Goal: Task Accomplishment & Management: Complete application form

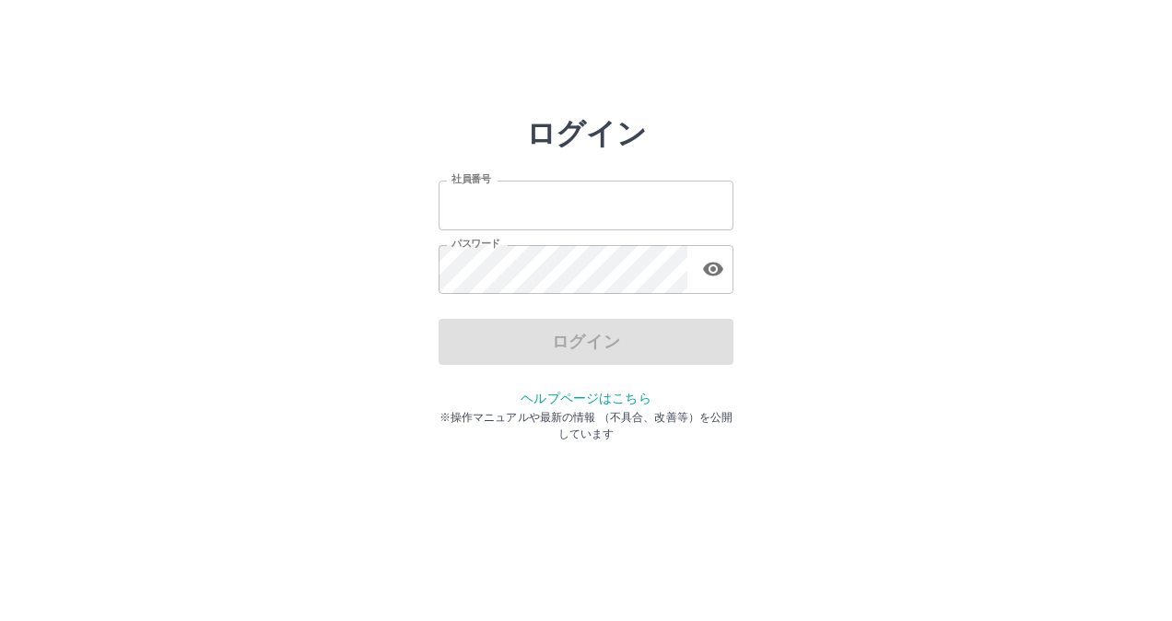
type input "*******"
click at [368, 377] on div "ログイン 社員番号 ******* 社員番号 パスワード パスワード ログイン ヘルプページはこちら ※操作マニュアルや最新の情報 （不具合、改善等）を公開し…" at bounding box center [586, 263] width 1106 height 295
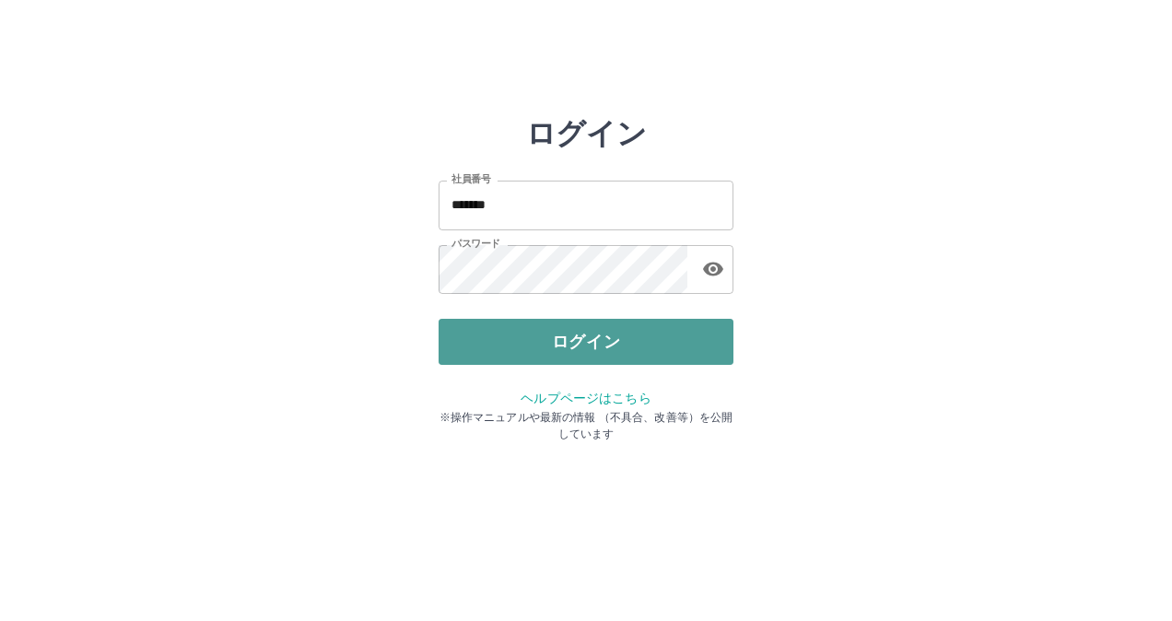
click at [503, 335] on button "ログイン" at bounding box center [586, 342] width 295 height 46
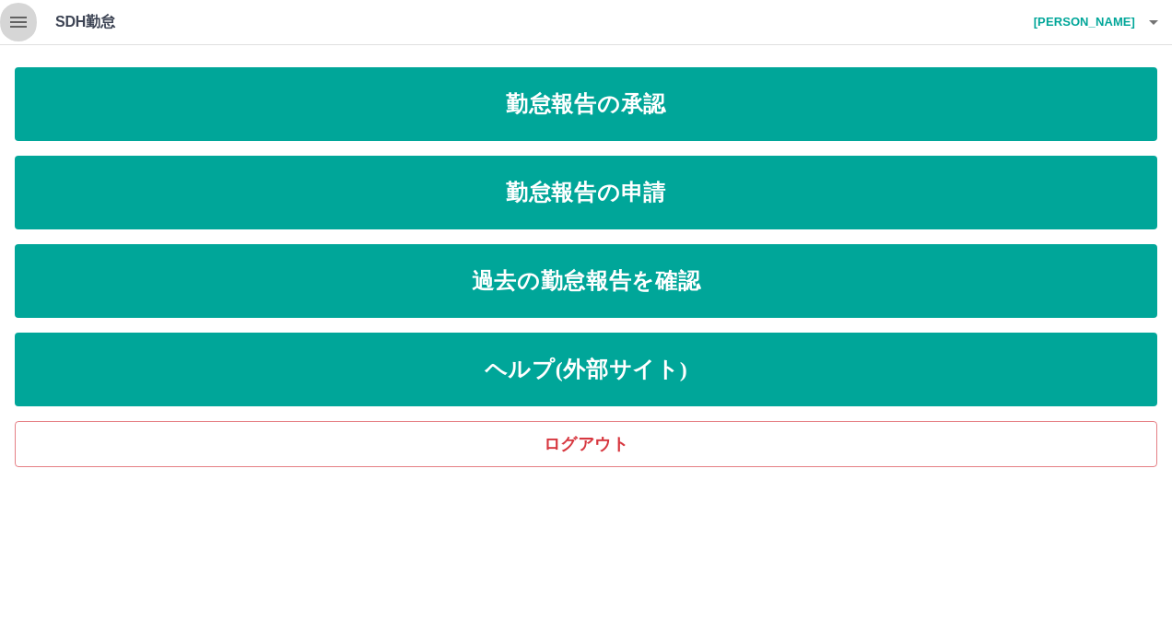
click at [19, 28] on icon "button" at bounding box center [18, 22] width 22 height 22
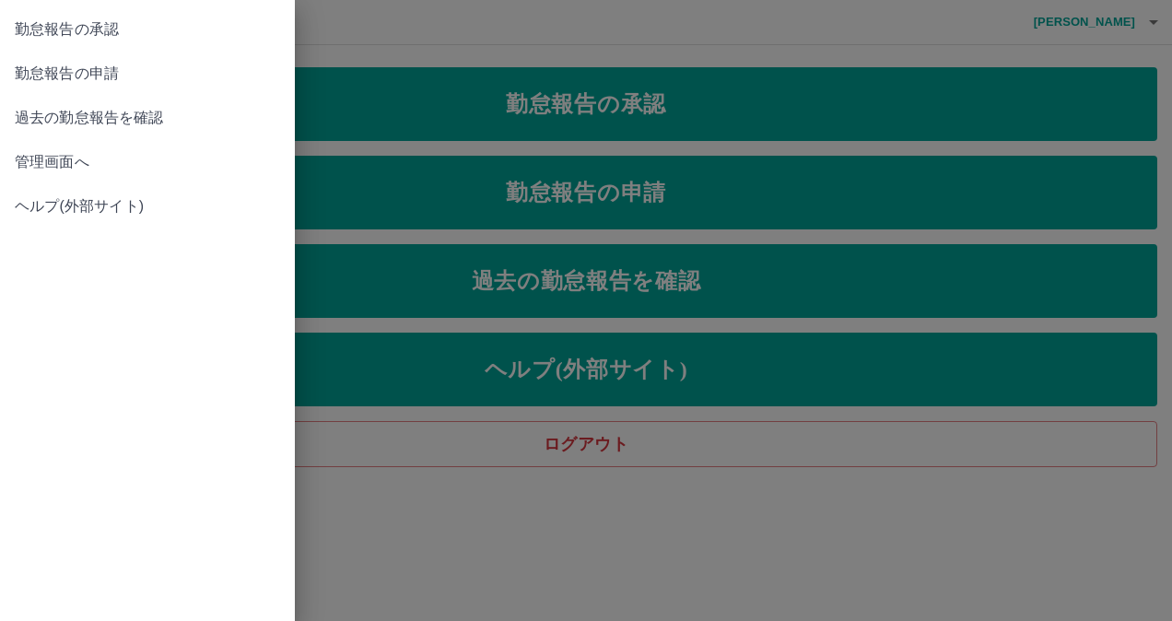
click at [138, 122] on span "過去の勤怠報告を確認" at bounding box center [147, 118] width 265 height 22
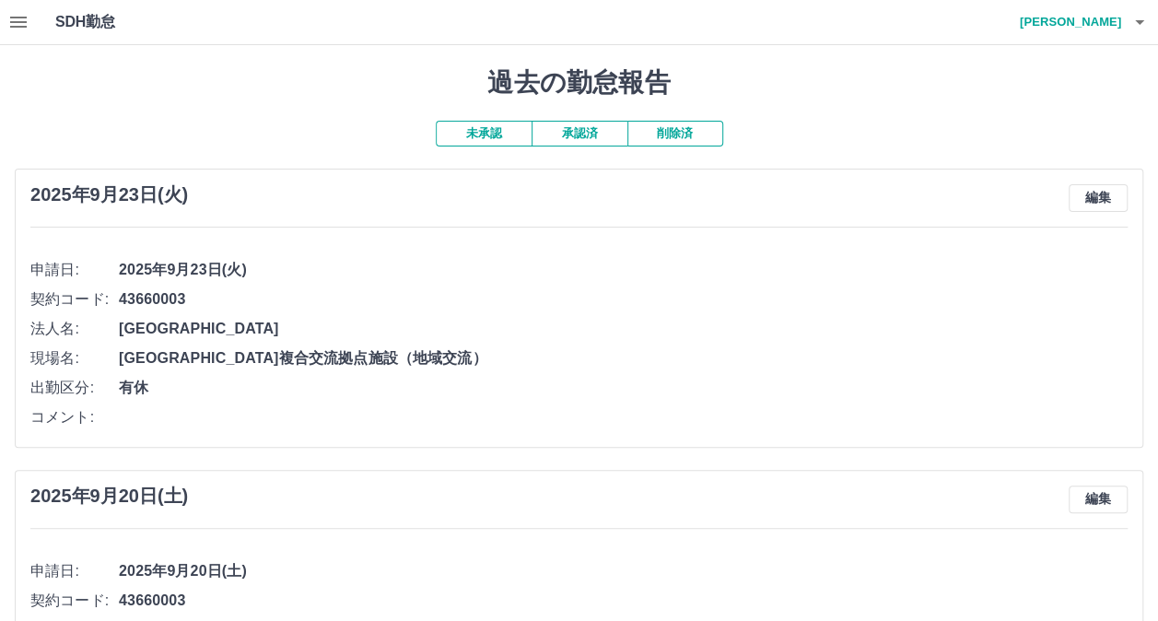
click at [19, 11] on icon "button" at bounding box center [18, 22] width 22 height 22
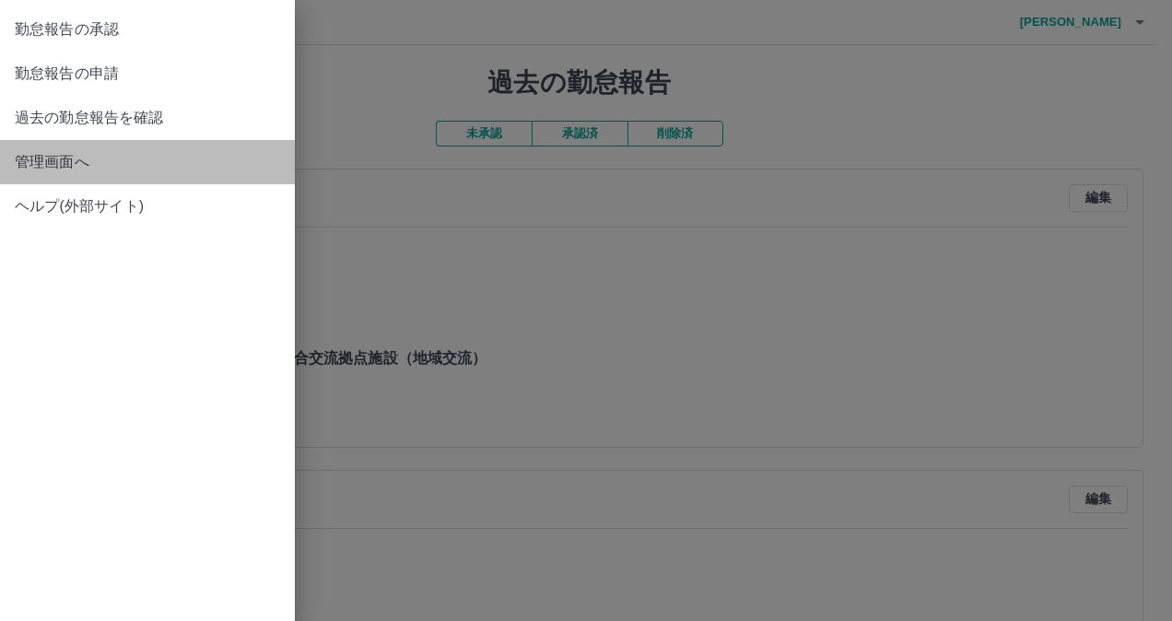
click at [81, 155] on span "管理画面へ" at bounding box center [147, 162] width 265 height 22
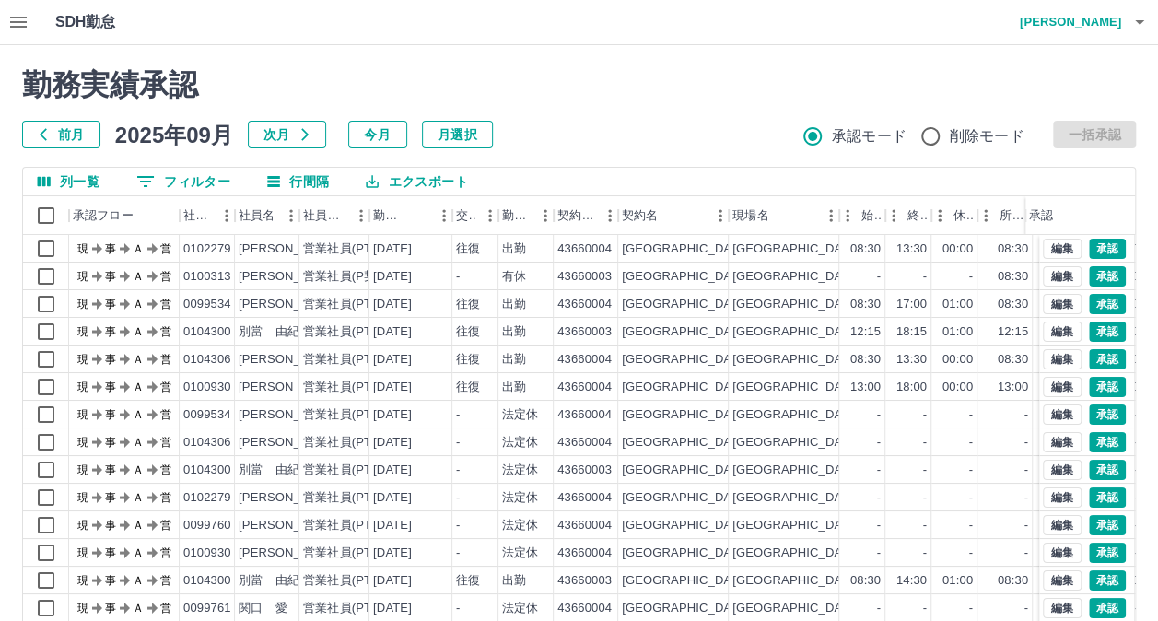
click at [61, 133] on button "前月" at bounding box center [61, 135] width 78 height 28
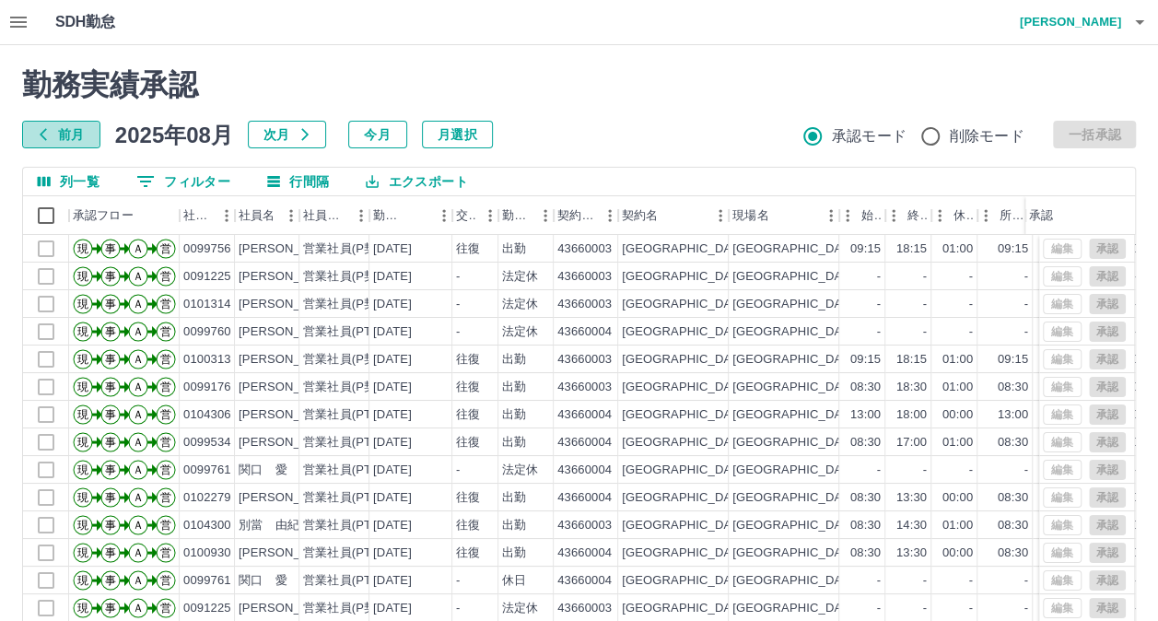
click at [61, 133] on button "前月" at bounding box center [61, 135] width 78 height 28
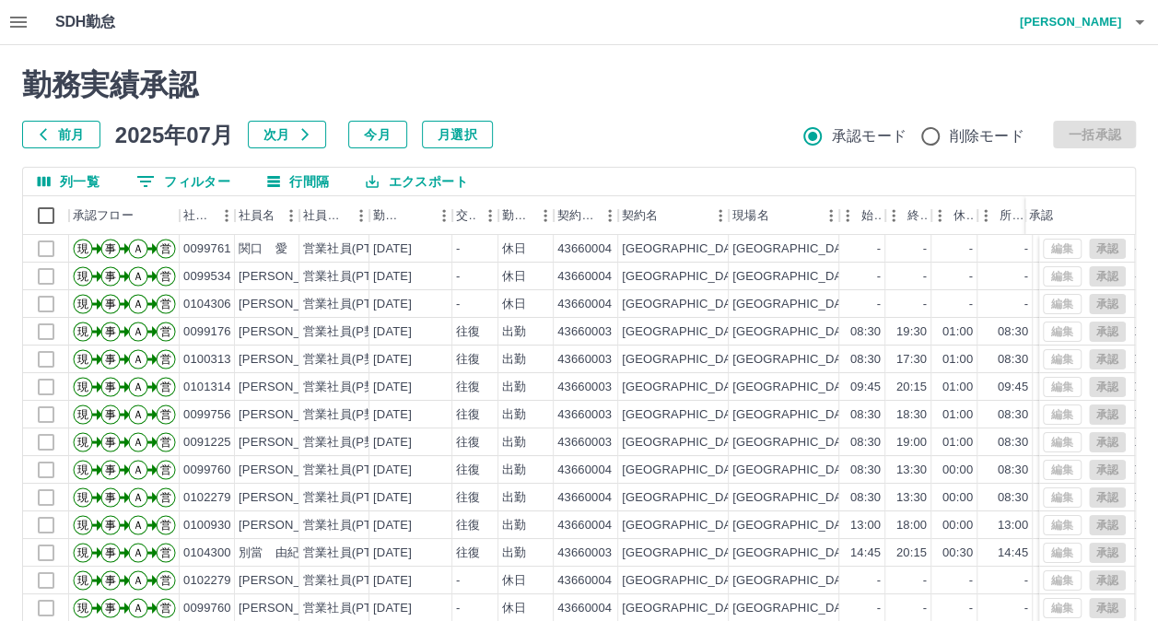
click at [61, 133] on button "前月" at bounding box center [61, 135] width 78 height 28
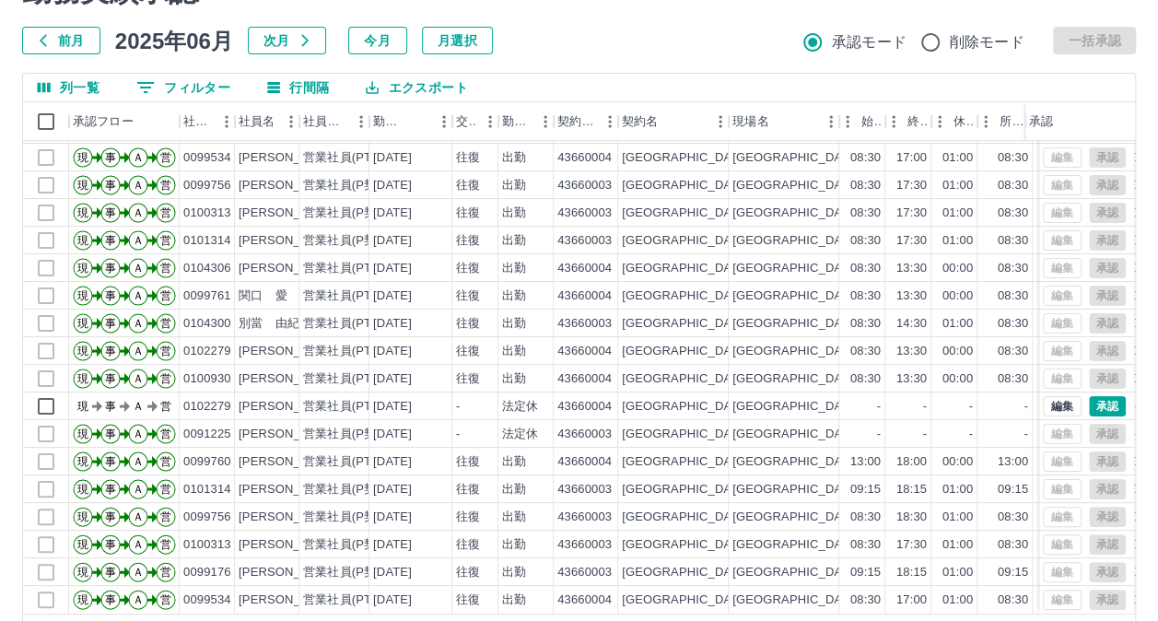
scroll to position [158, 0]
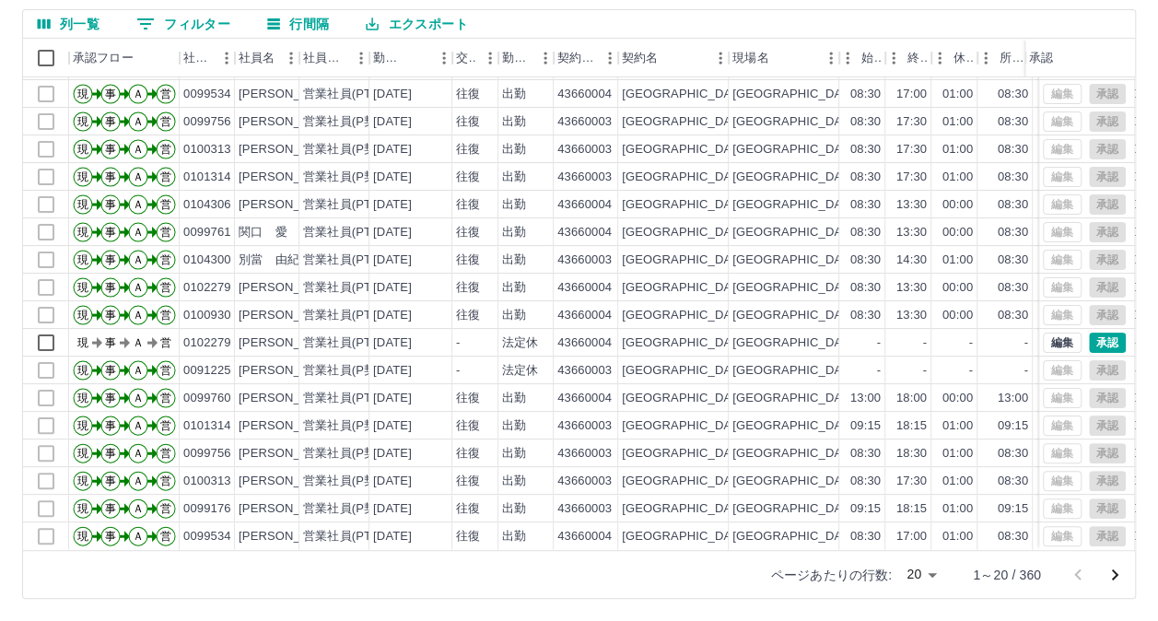
click at [1117, 573] on icon "次のページへ" at bounding box center [1115, 574] width 6 height 11
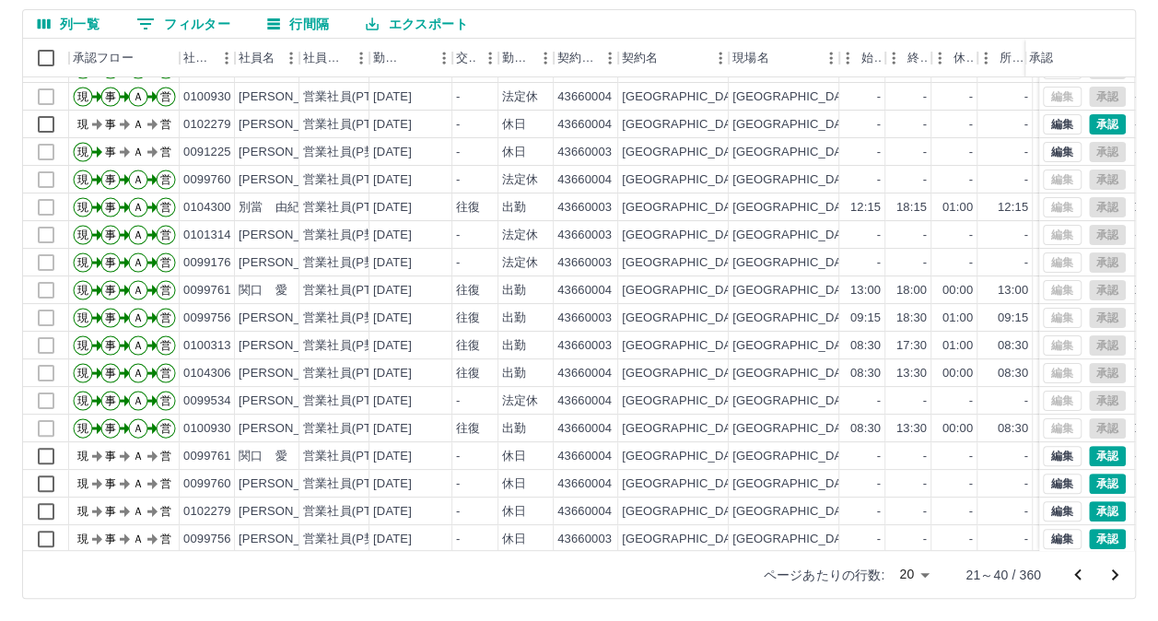
scroll to position [93, 0]
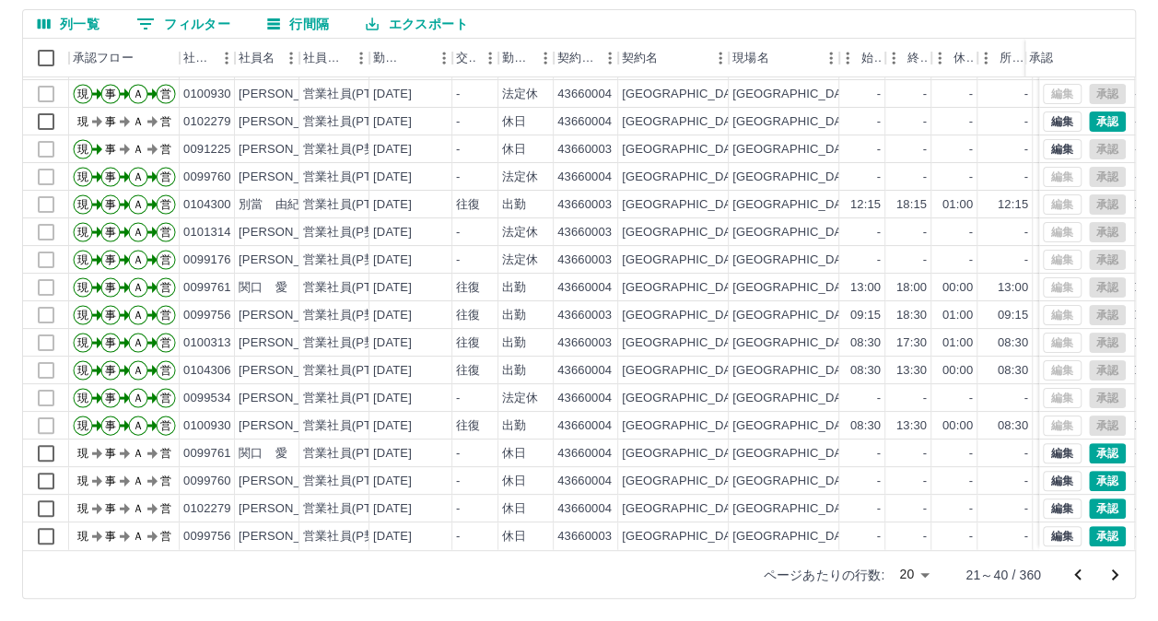
click at [1118, 566] on icon "次のページへ" at bounding box center [1115, 575] width 22 height 22
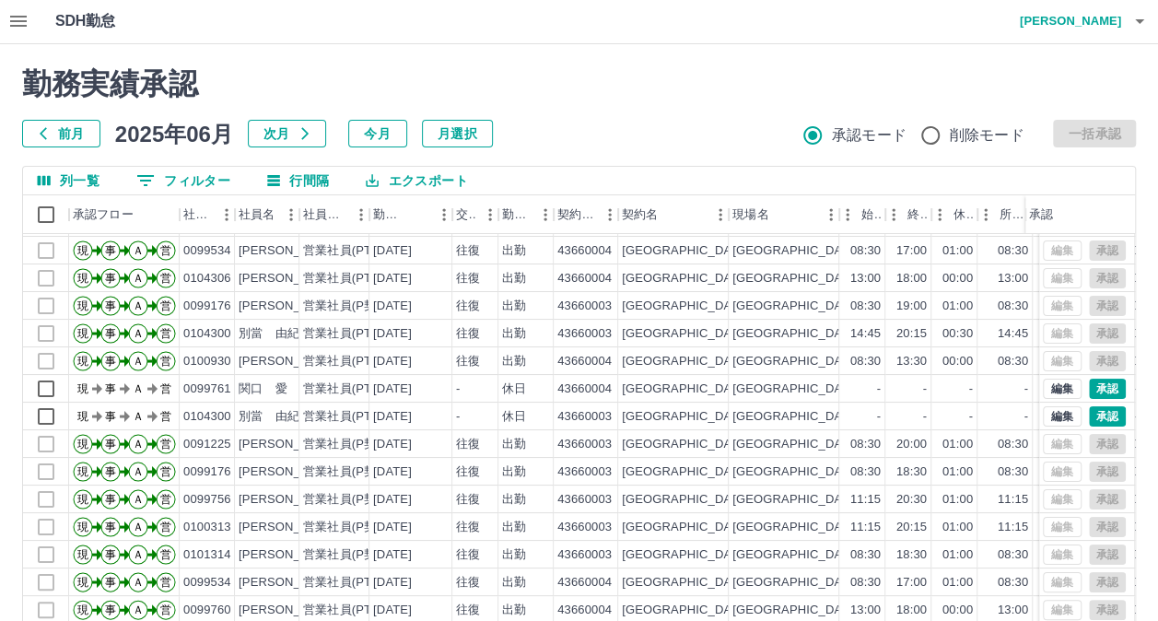
scroll to position [158, 0]
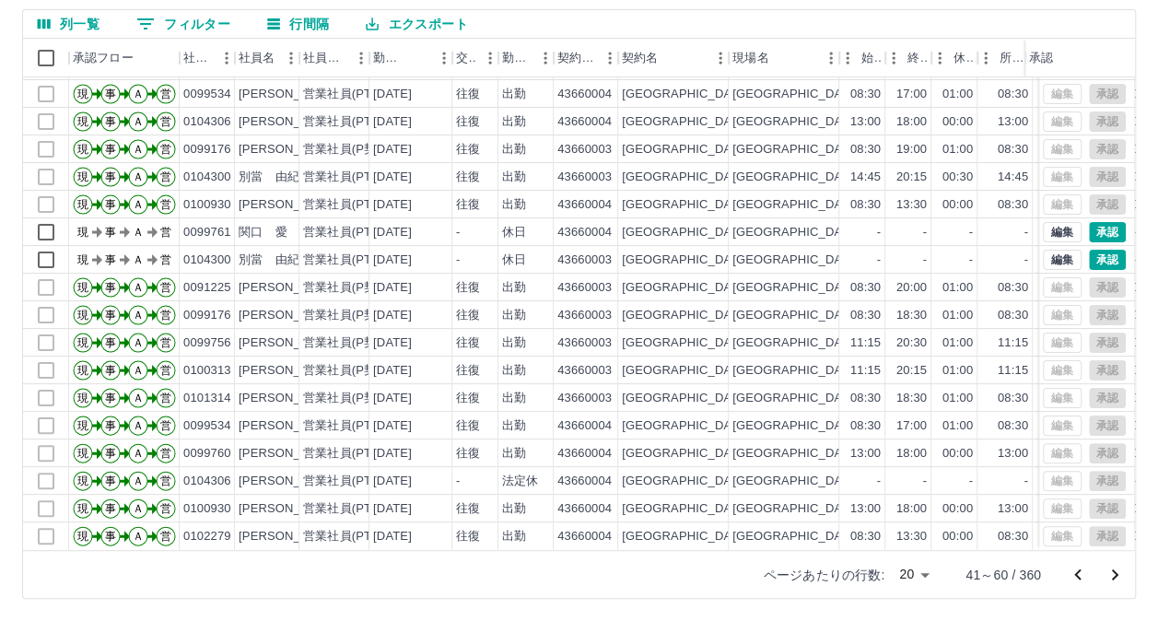
click at [1126, 573] on button "次のページへ" at bounding box center [1114, 574] width 37 height 37
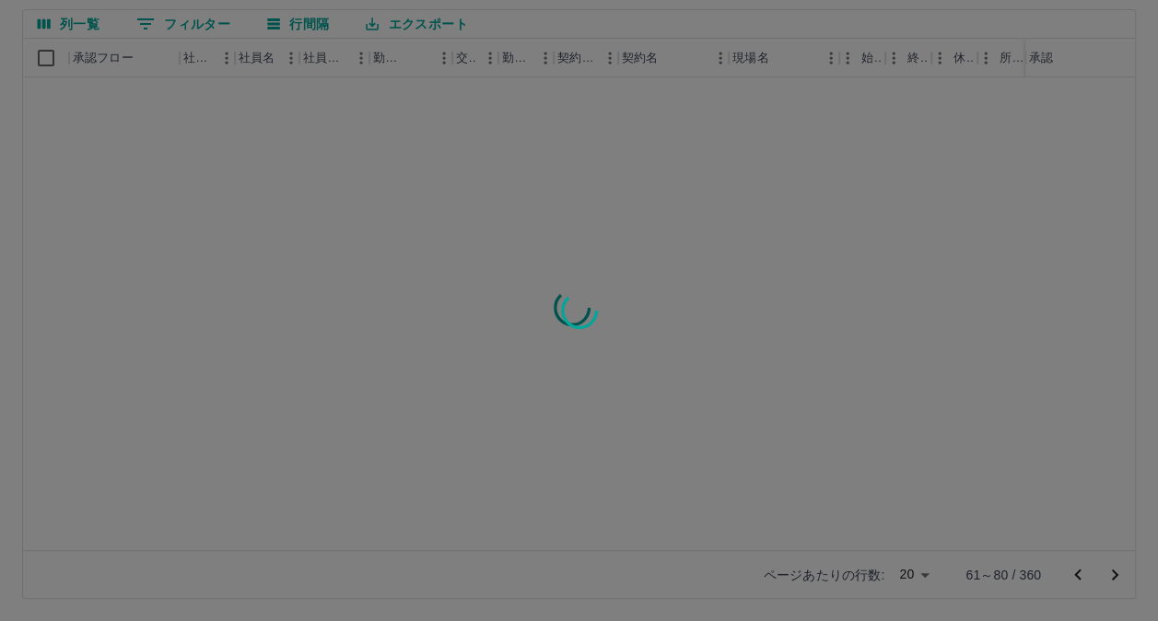
scroll to position [0, 0]
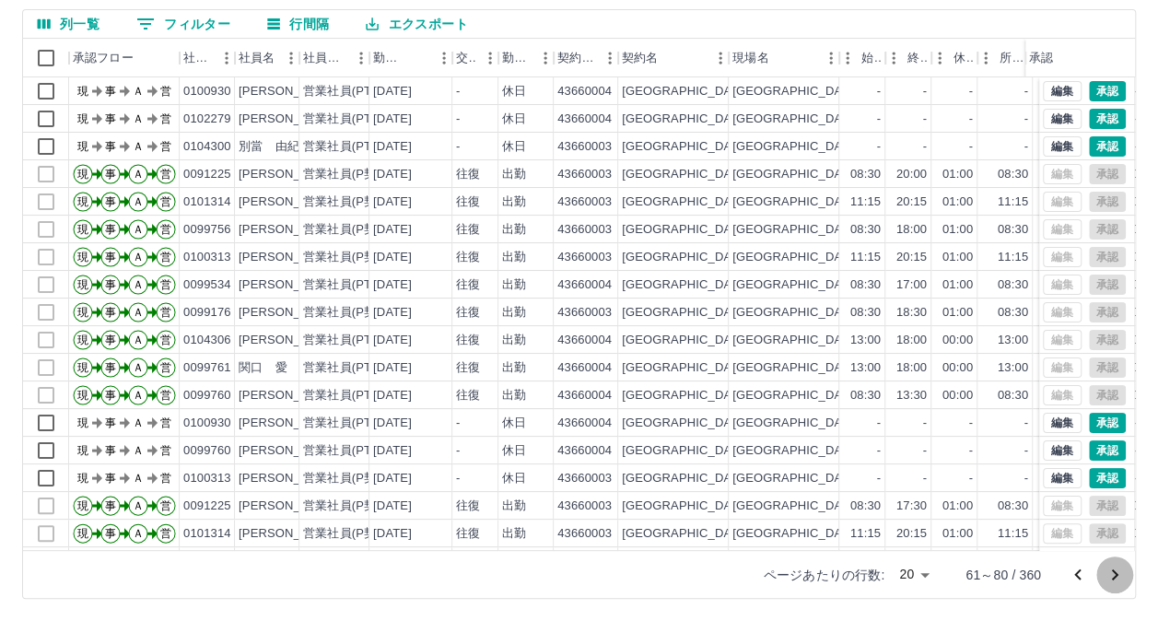
click at [1116, 571] on icon "次のページへ" at bounding box center [1115, 574] width 6 height 11
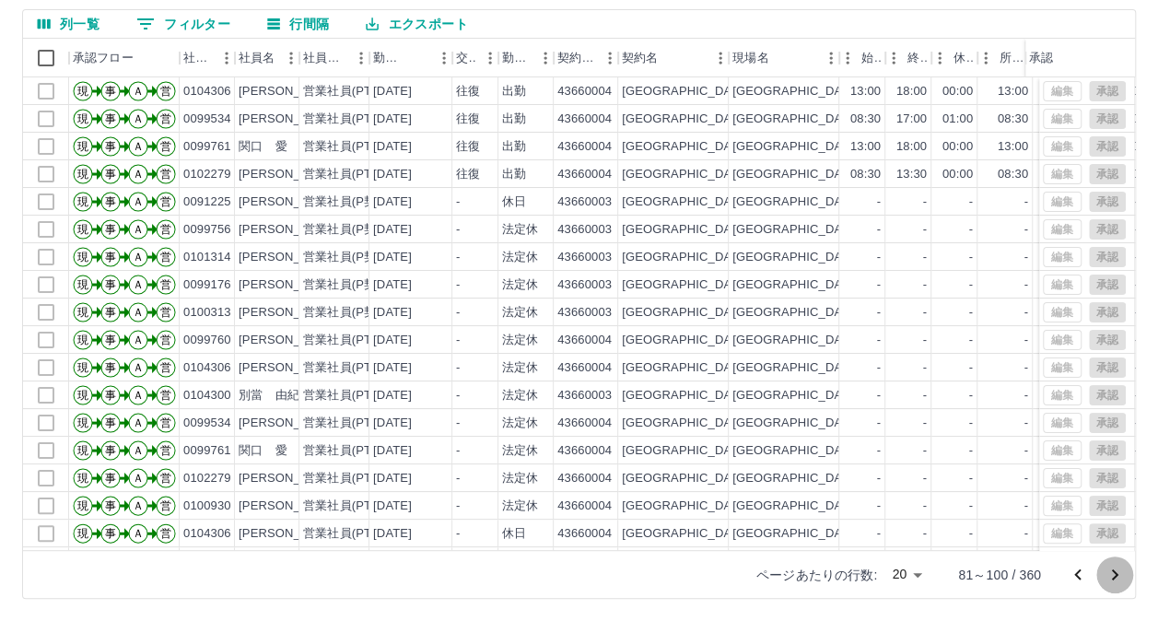
click at [1114, 571] on icon "次のページへ" at bounding box center [1115, 574] width 6 height 11
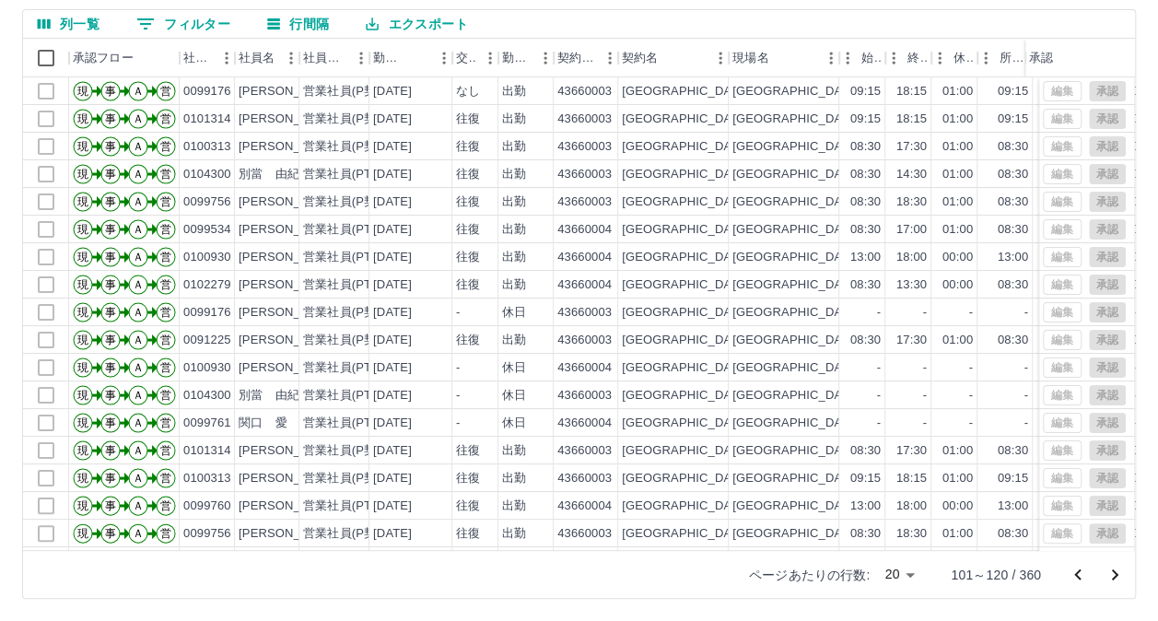
click at [1114, 571] on icon "次のページへ" at bounding box center [1115, 574] width 6 height 11
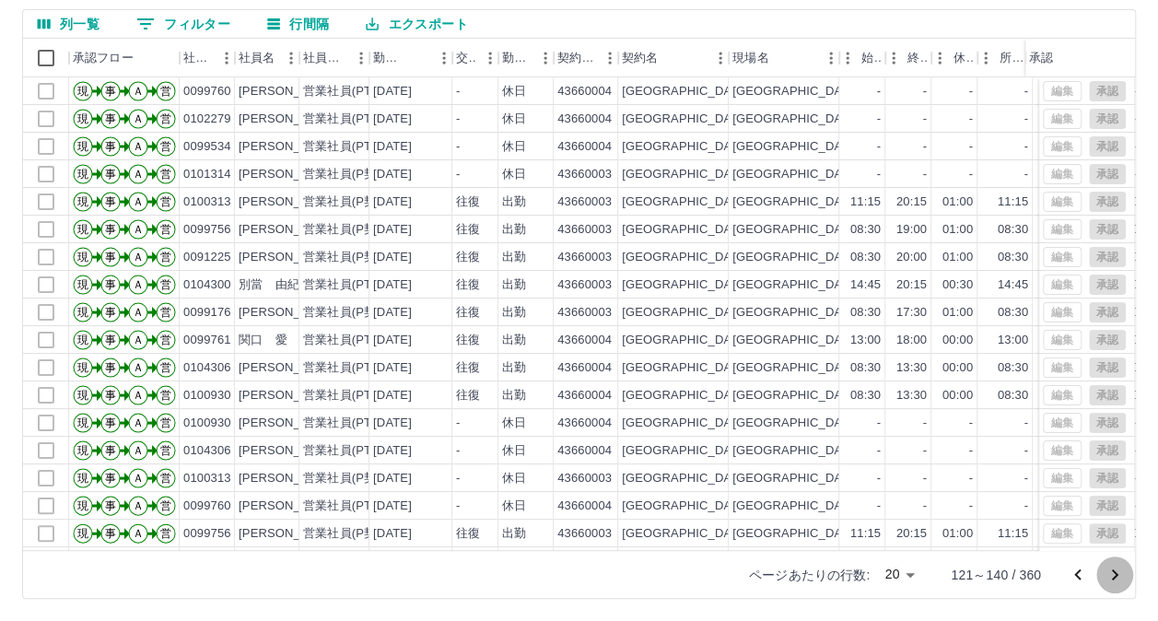
click at [1122, 573] on icon "次のページへ" at bounding box center [1115, 575] width 22 height 22
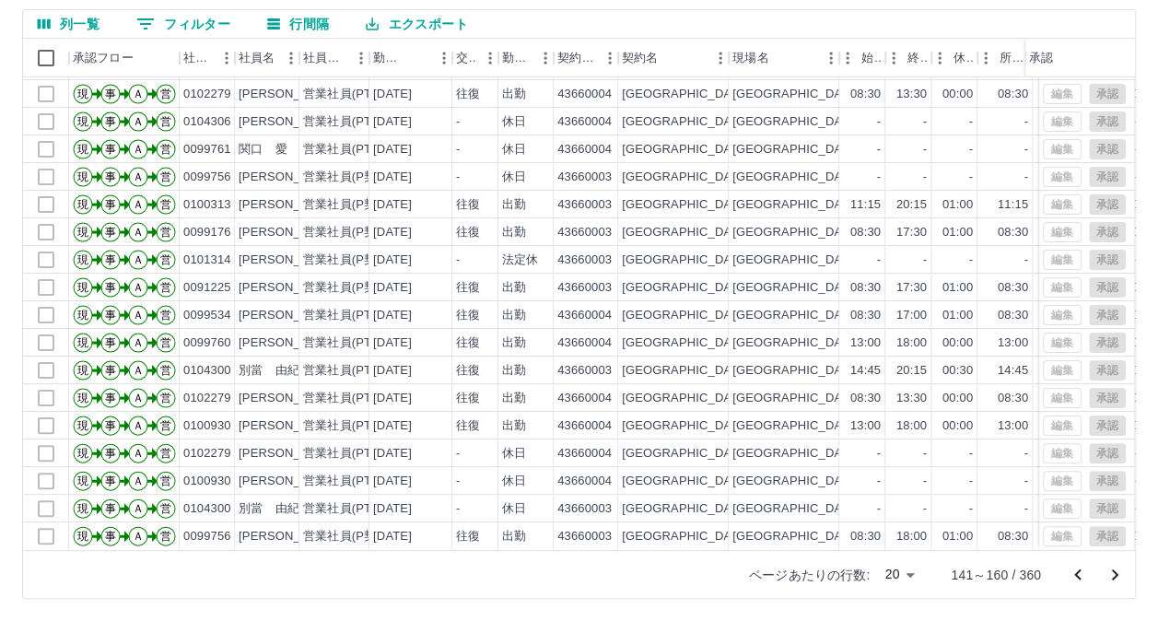
scroll to position [93, 0]
click at [1115, 569] on icon "次のページへ" at bounding box center [1115, 575] width 22 height 22
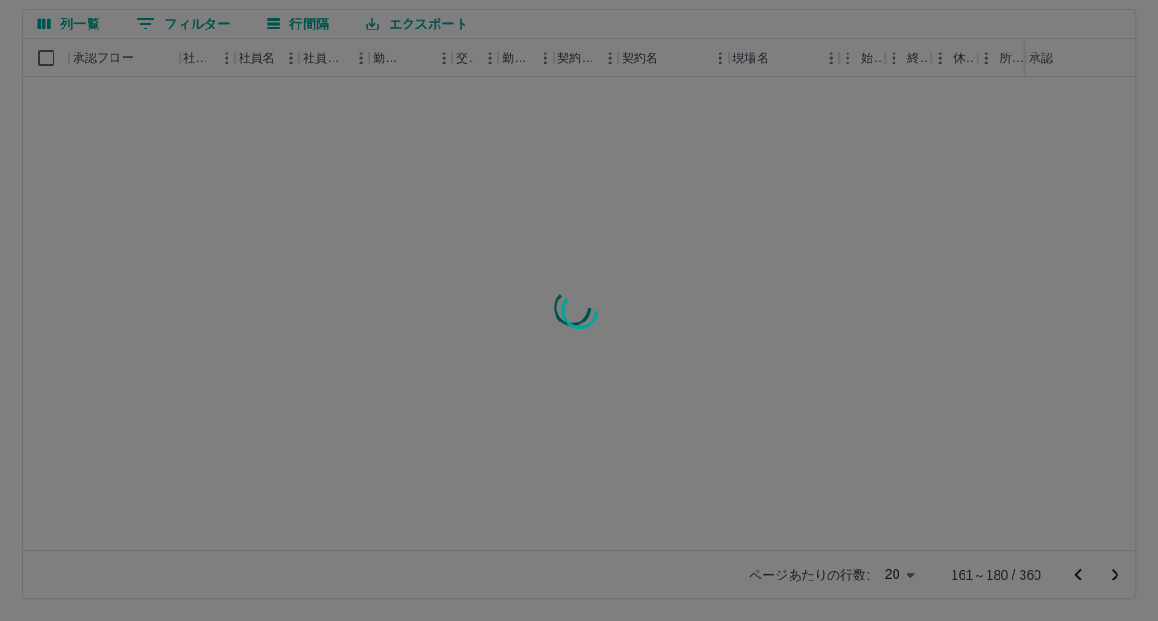
scroll to position [0, 0]
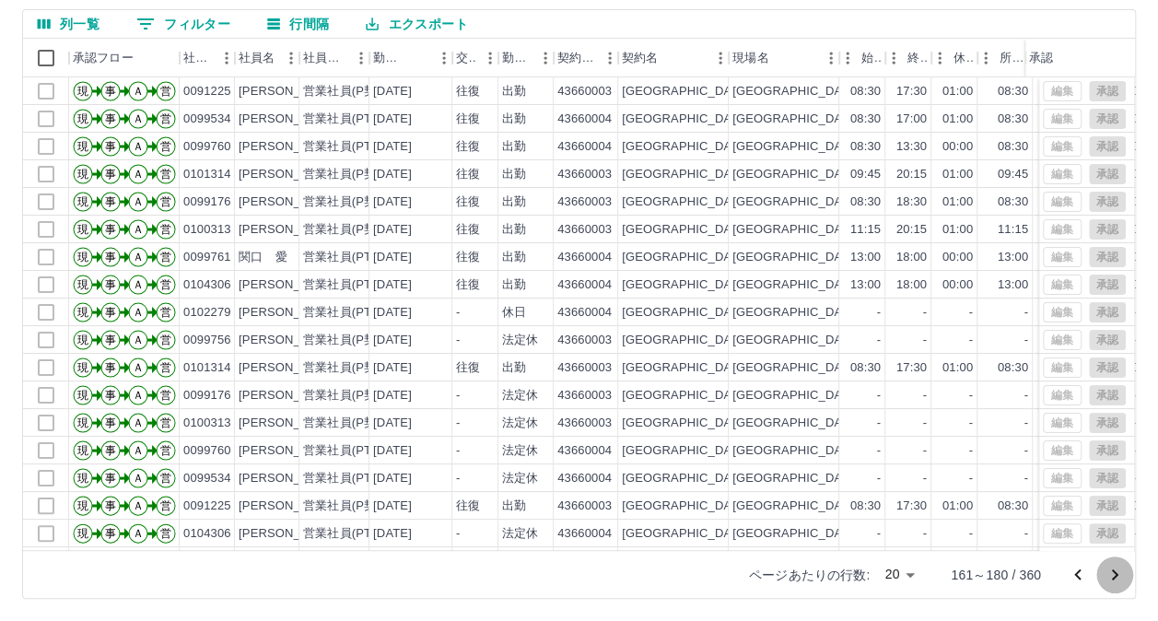
click at [1111, 571] on icon "次のページへ" at bounding box center [1115, 575] width 22 height 22
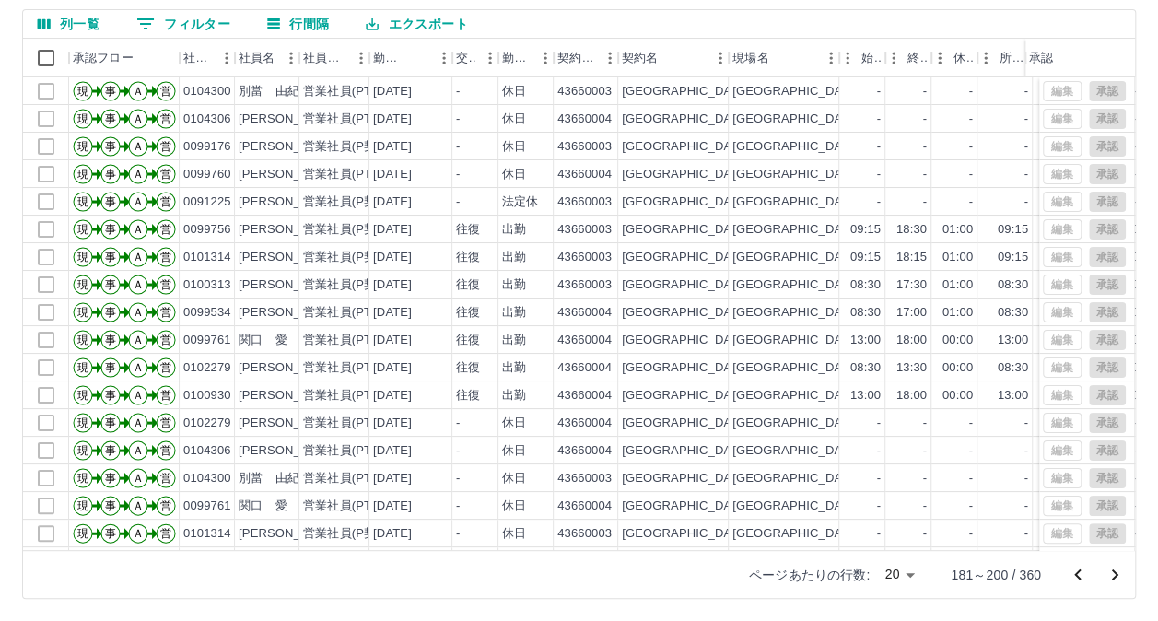
click at [1111, 571] on icon "次のページへ" at bounding box center [1115, 575] width 22 height 22
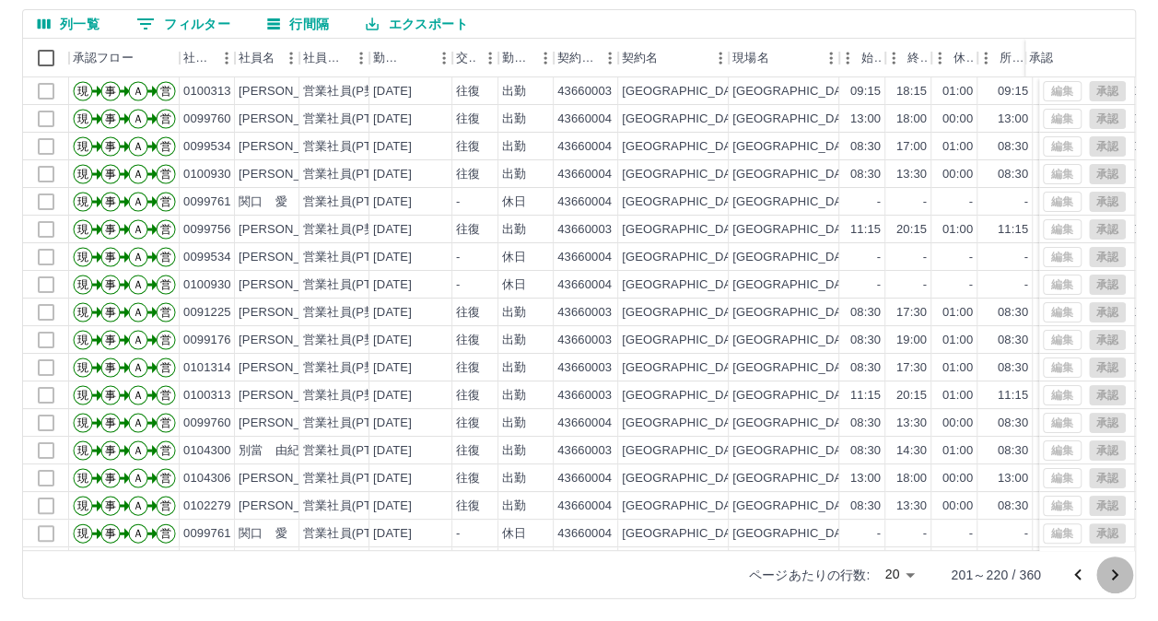
click at [1111, 573] on icon "次のページへ" at bounding box center [1115, 575] width 22 height 22
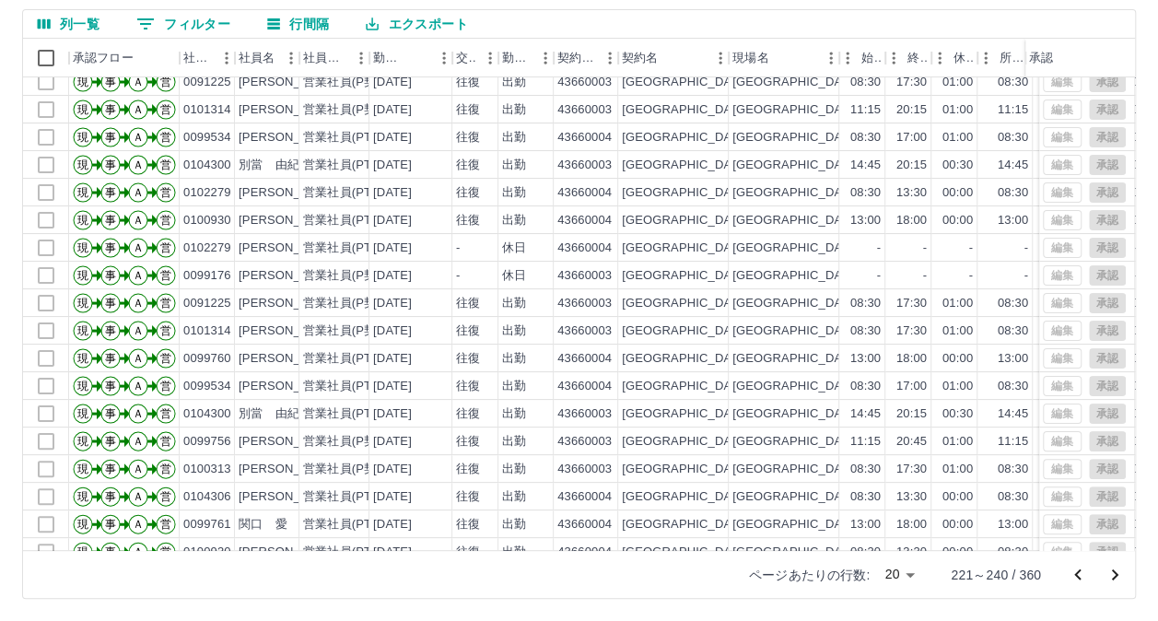
scroll to position [93, 0]
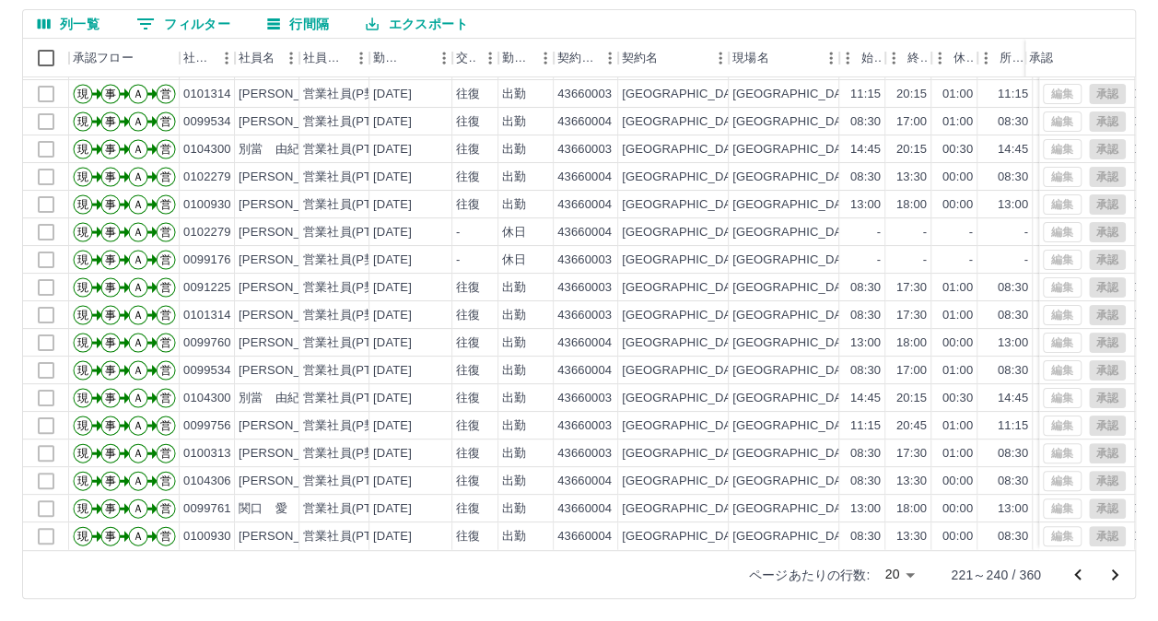
click at [1116, 571] on icon "次のページへ" at bounding box center [1115, 574] width 6 height 11
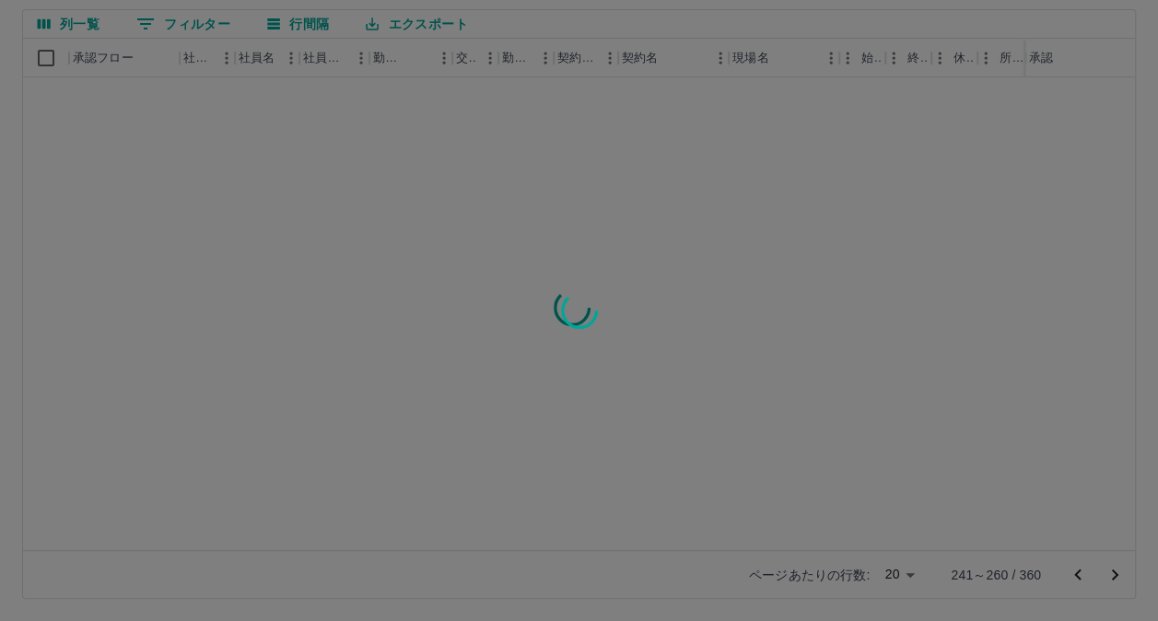
scroll to position [0, 0]
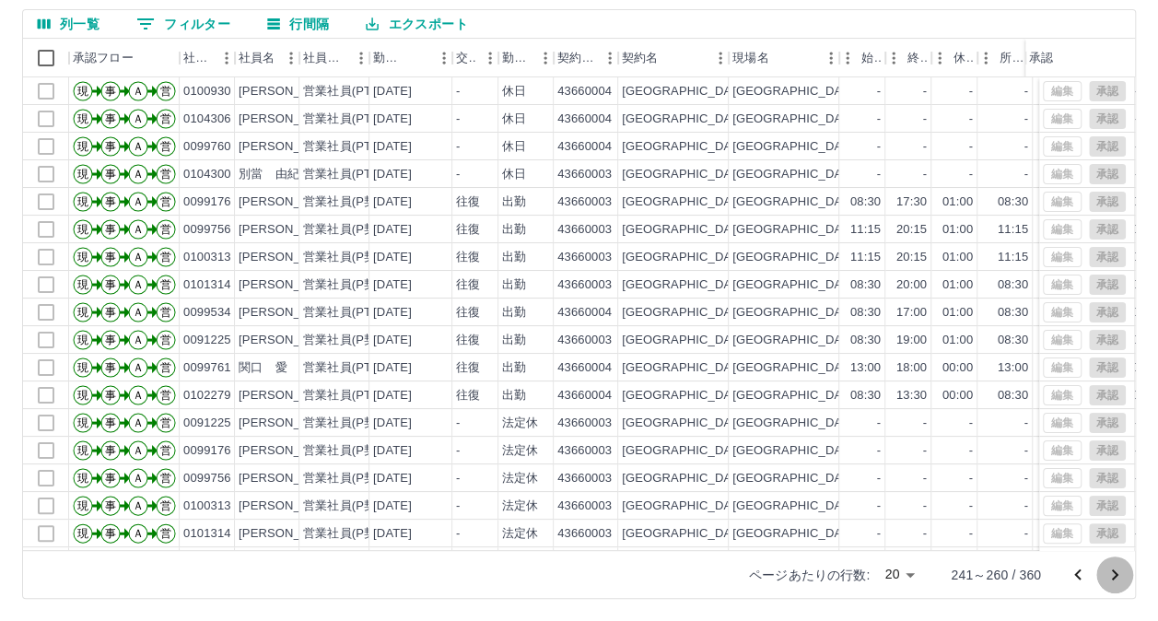
click at [1116, 571] on icon "次のページへ" at bounding box center [1115, 574] width 6 height 11
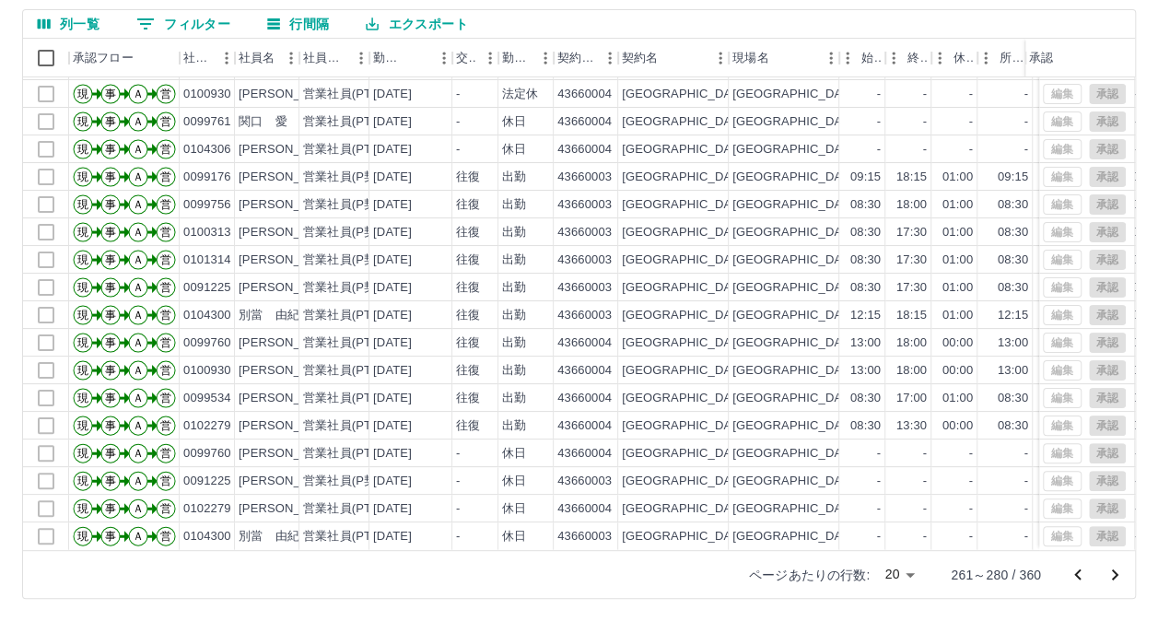
scroll to position [93, 0]
click at [1113, 576] on icon "次のページへ" at bounding box center [1115, 575] width 22 height 22
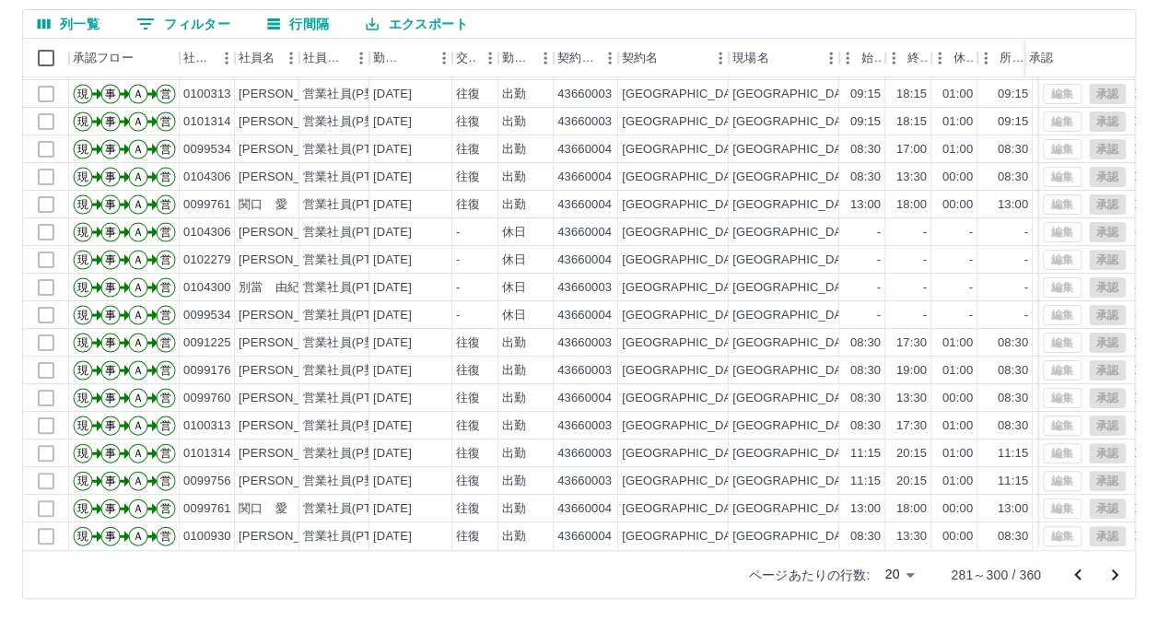
click at [1113, 580] on icon "次のページへ" at bounding box center [1115, 575] width 22 height 22
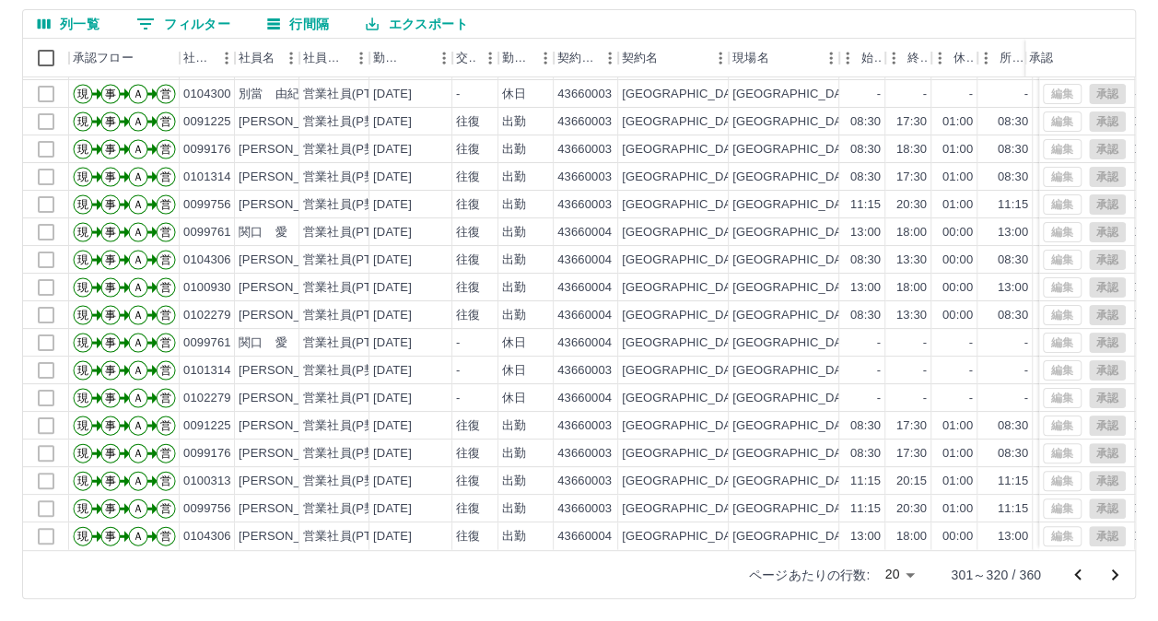
click at [1114, 564] on icon "次のページへ" at bounding box center [1115, 575] width 22 height 22
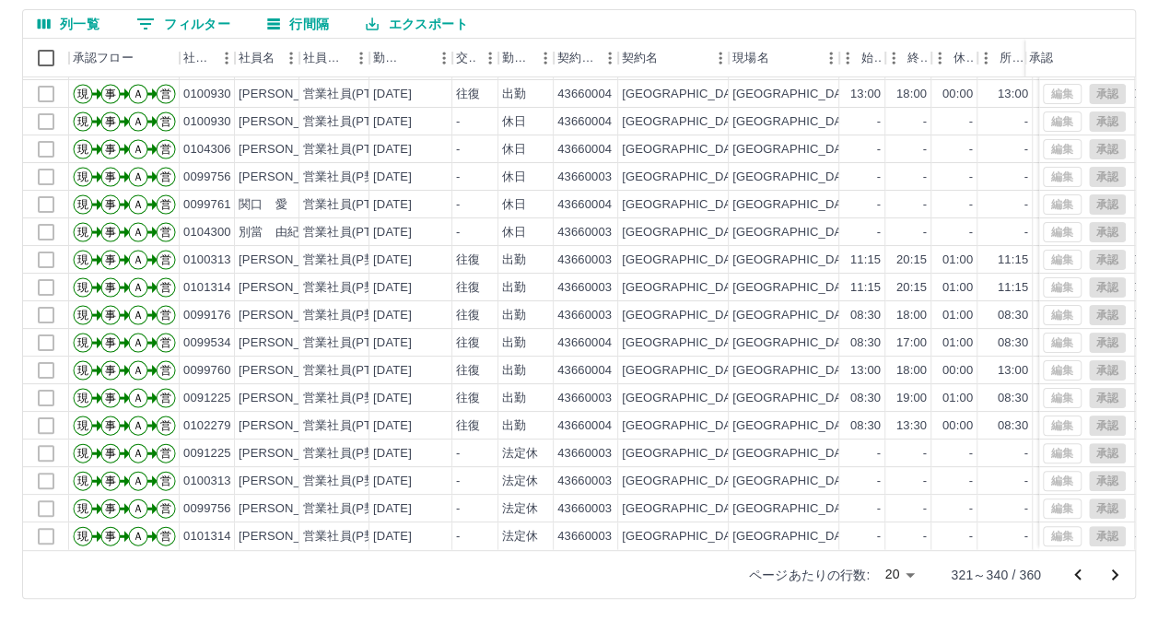
click at [1122, 577] on icon "次のページへ" at bounding box center [1115, 575] width 22 height 22
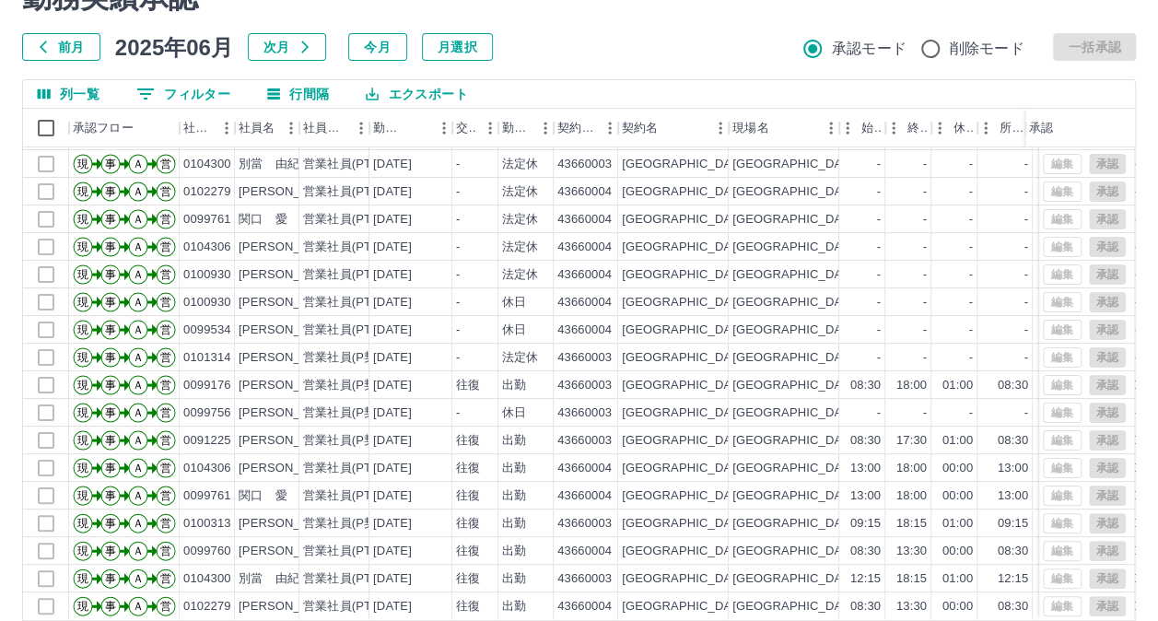
scroll to position [158, 0]
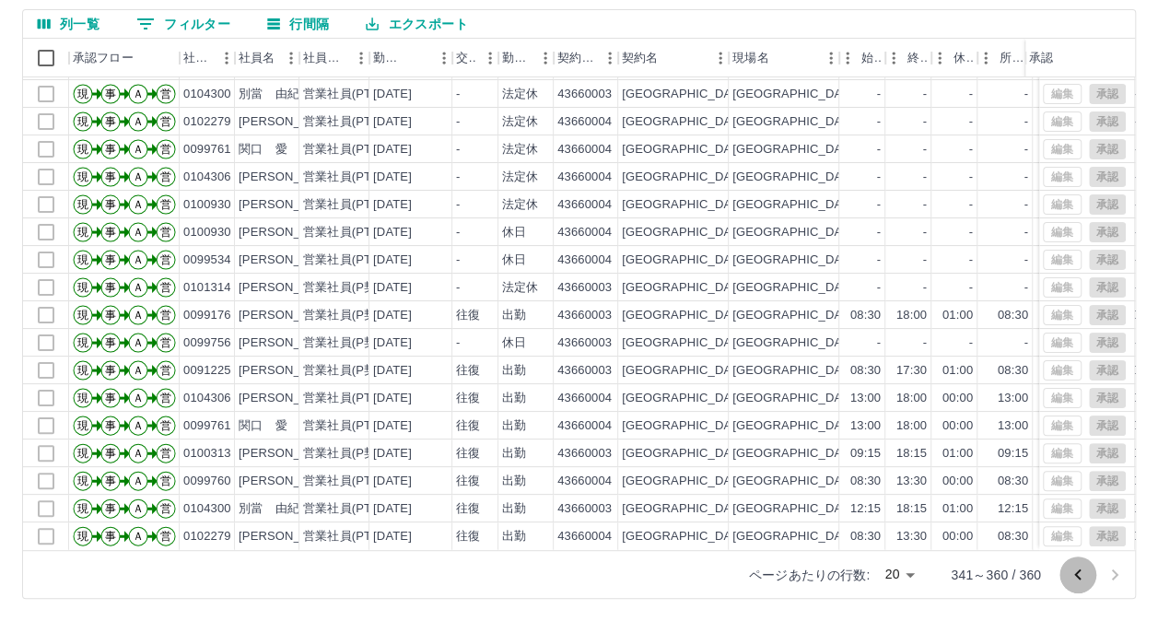
click at [1078, 571] on icon "前のページへ" at bounding box center [1077, 573] width 6 height 11
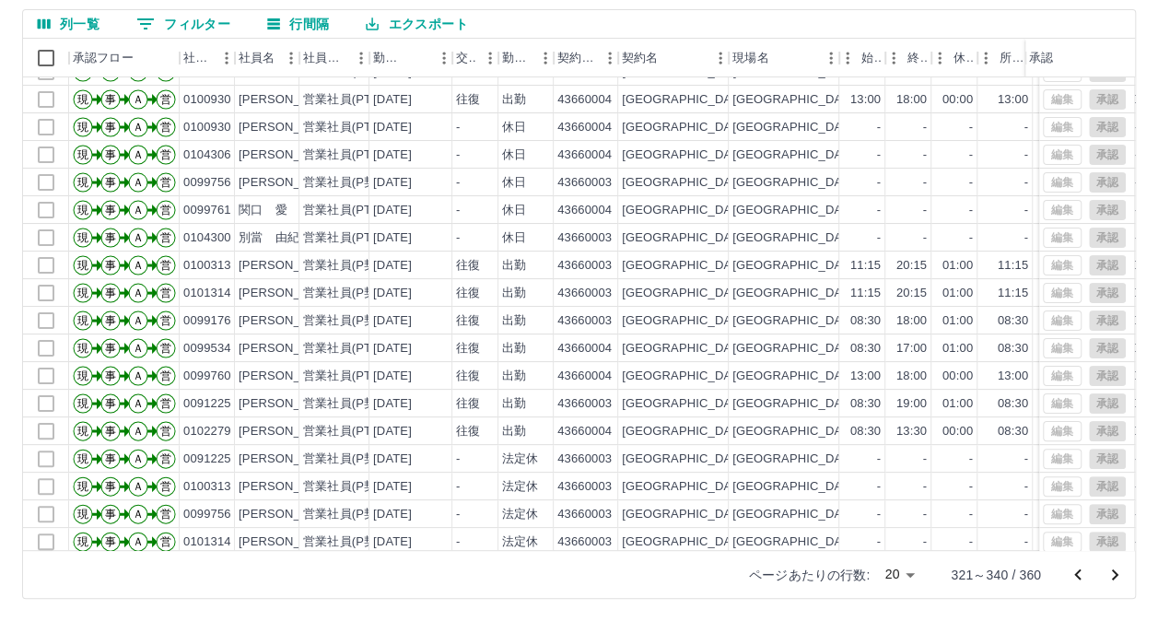
scroll to position [93, 0]
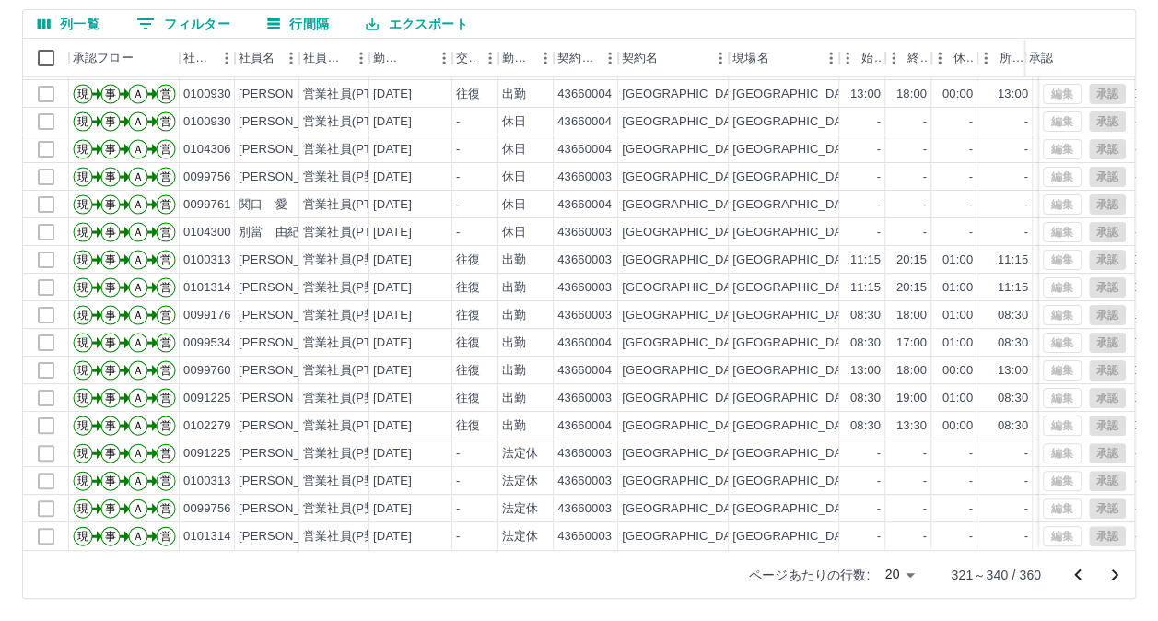
click at [1072, 577] on icon "前のページへ" at bounding box center [1078, 575] width 22 height 22
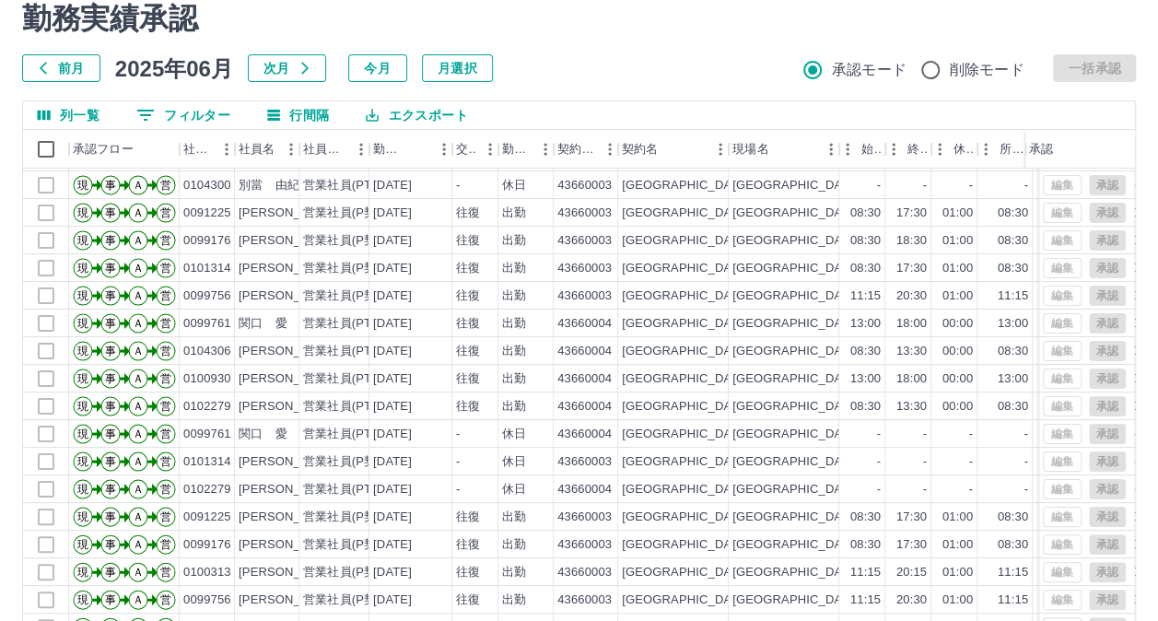
scroll to position [158, 0]
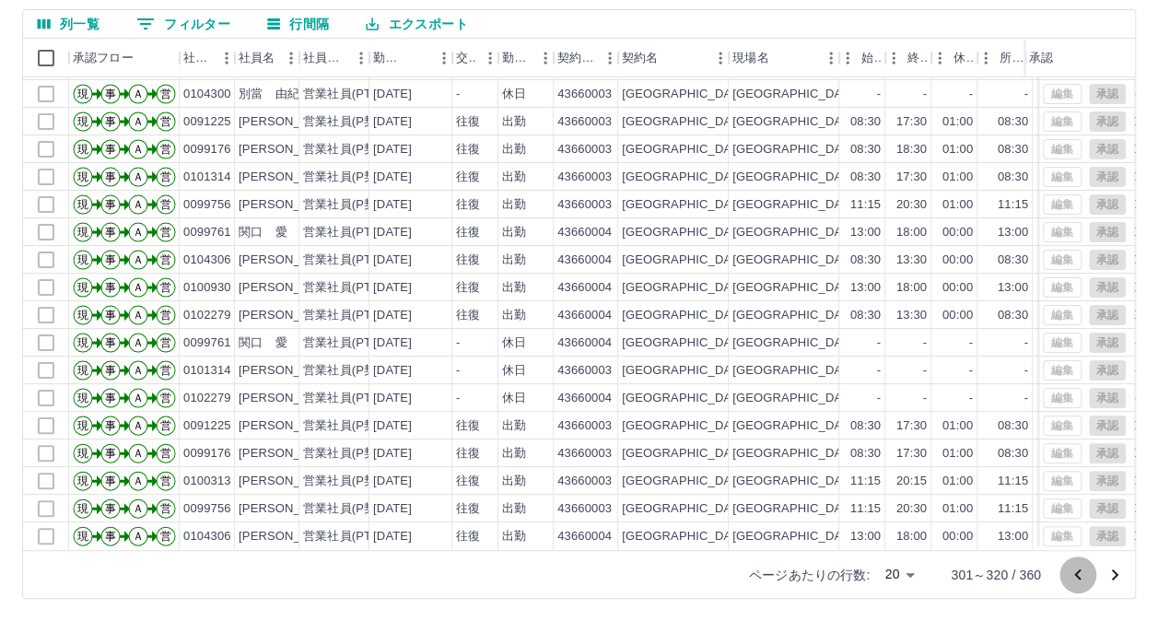
click at [1071, 568] on icon "前のページへ" at bounding box center [1078, 575] width 22 height 22
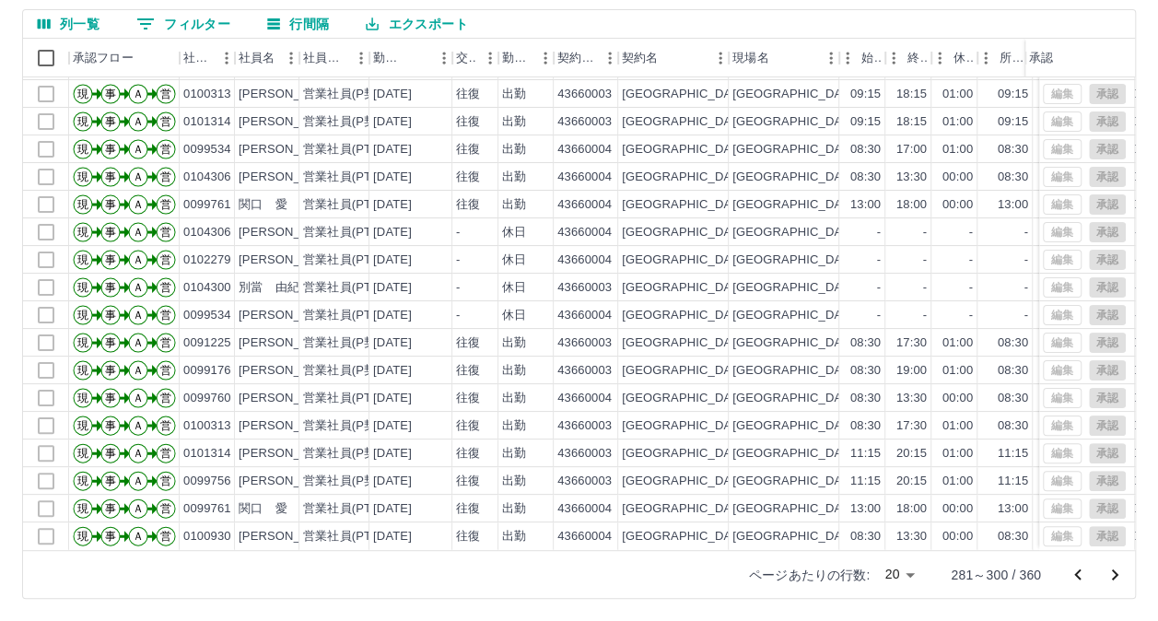
click at [1081, 579] on icon "前のページへ" at bounding box center [1078, 575] width 22 height 22
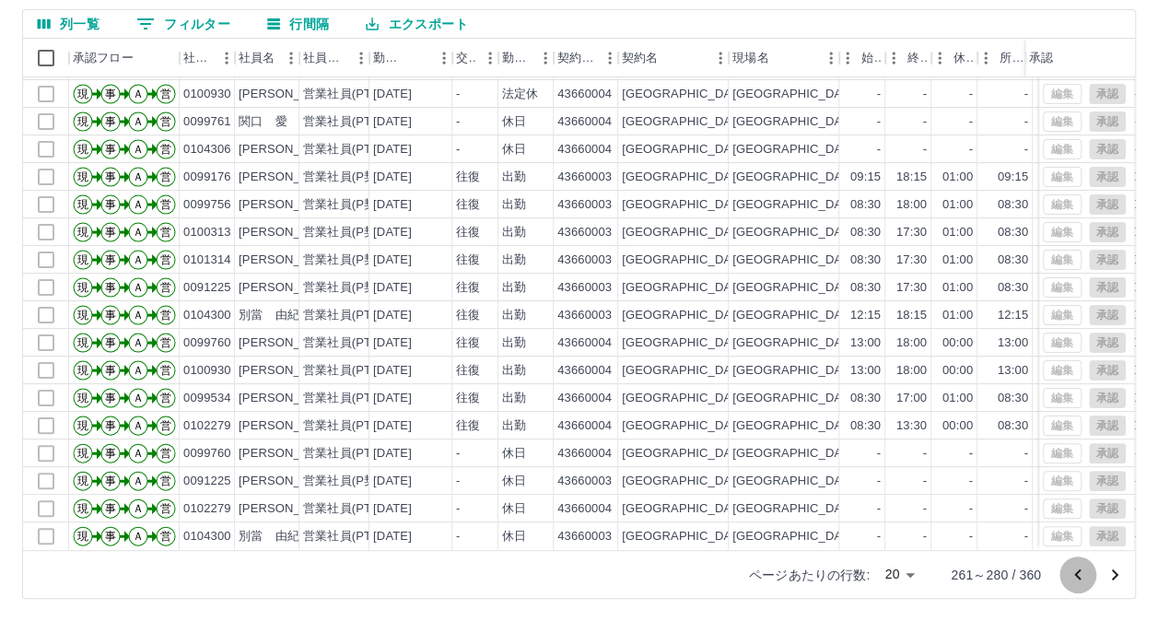
click at [1070, 575] on icon "前のページへ" at bounding box center [1078, 575] width 22 height 22
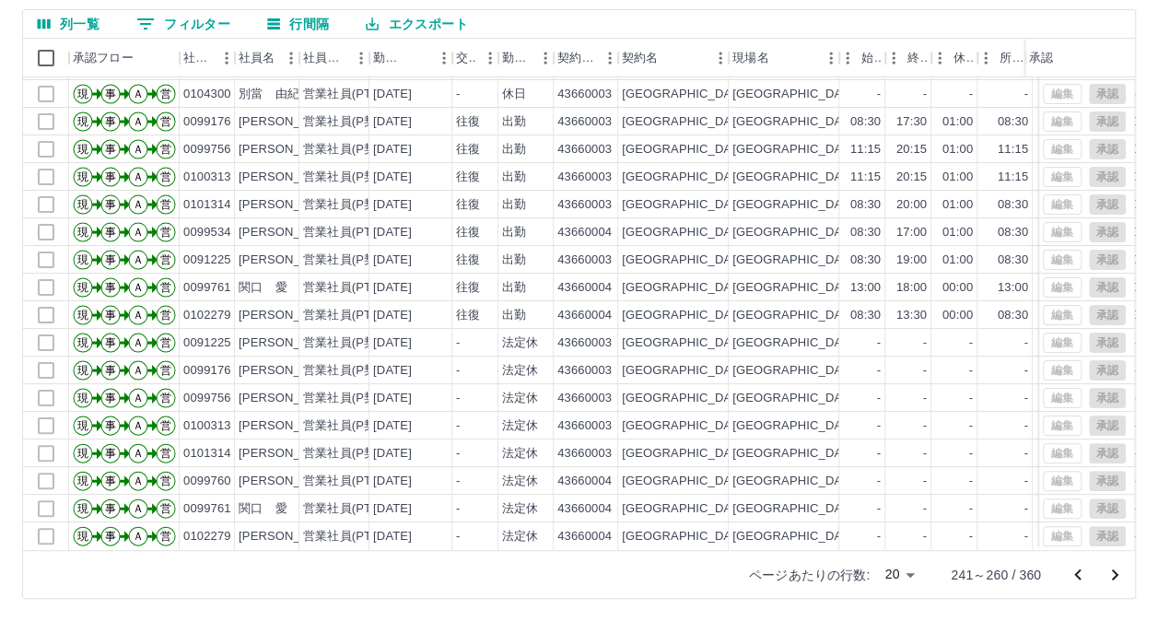
click at [1080, 572] on icon "前のページへ" at bounding box center [1078, 575] width 22 height 22
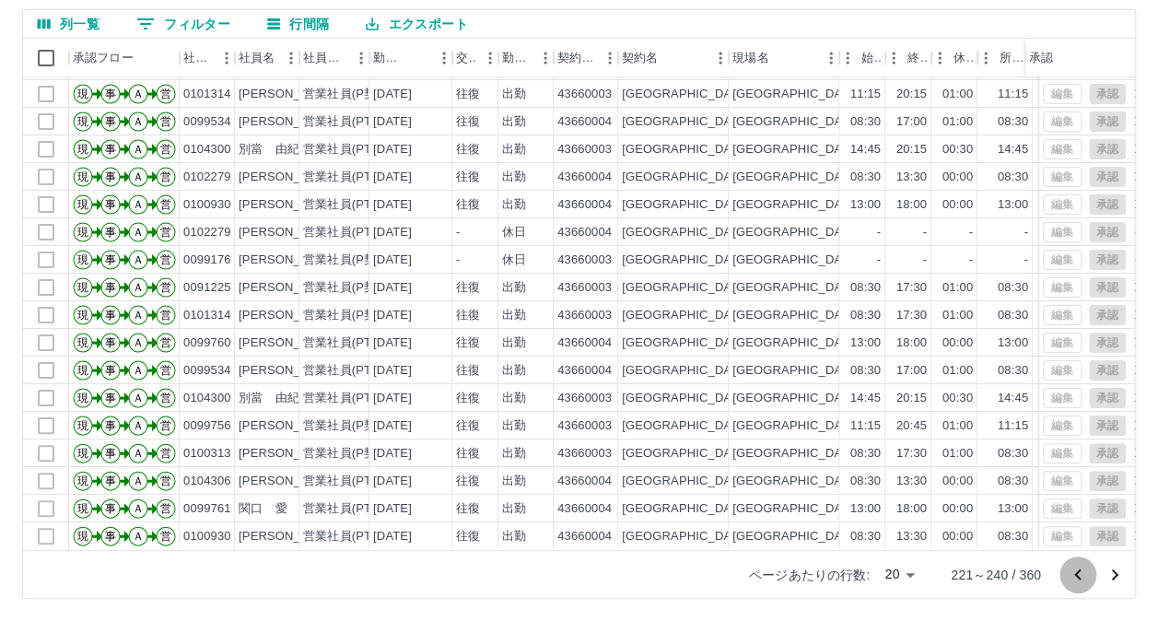
click at [1069, 579] on icon "前のページへ" at bounding box center [1078, 575] width 22 height 22
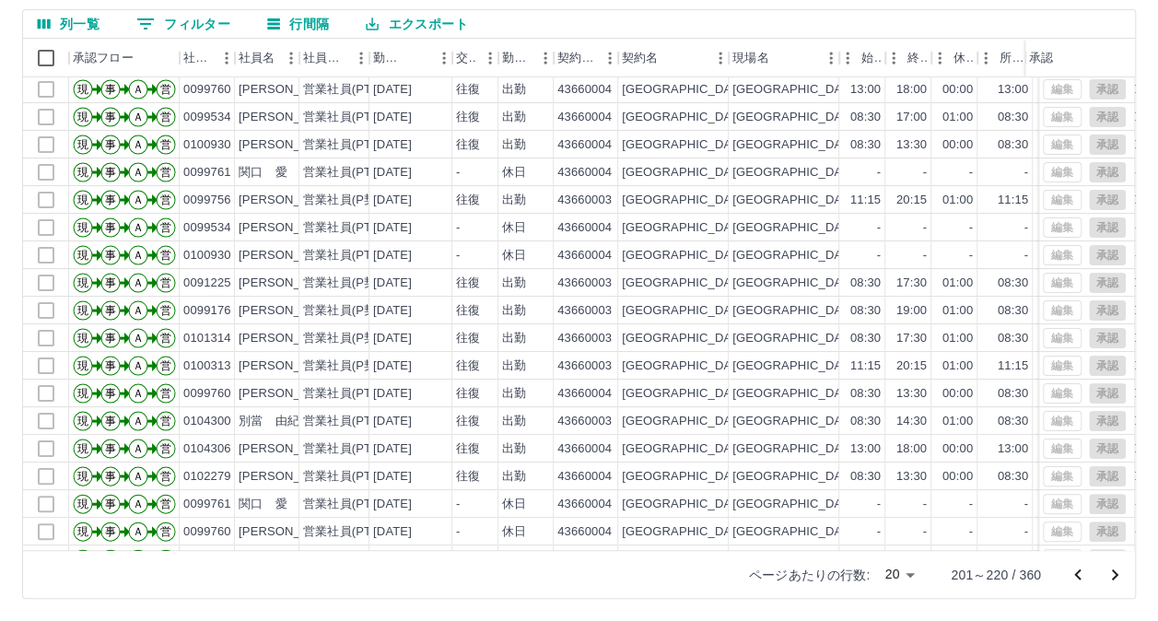
scroll to position [0, 0]
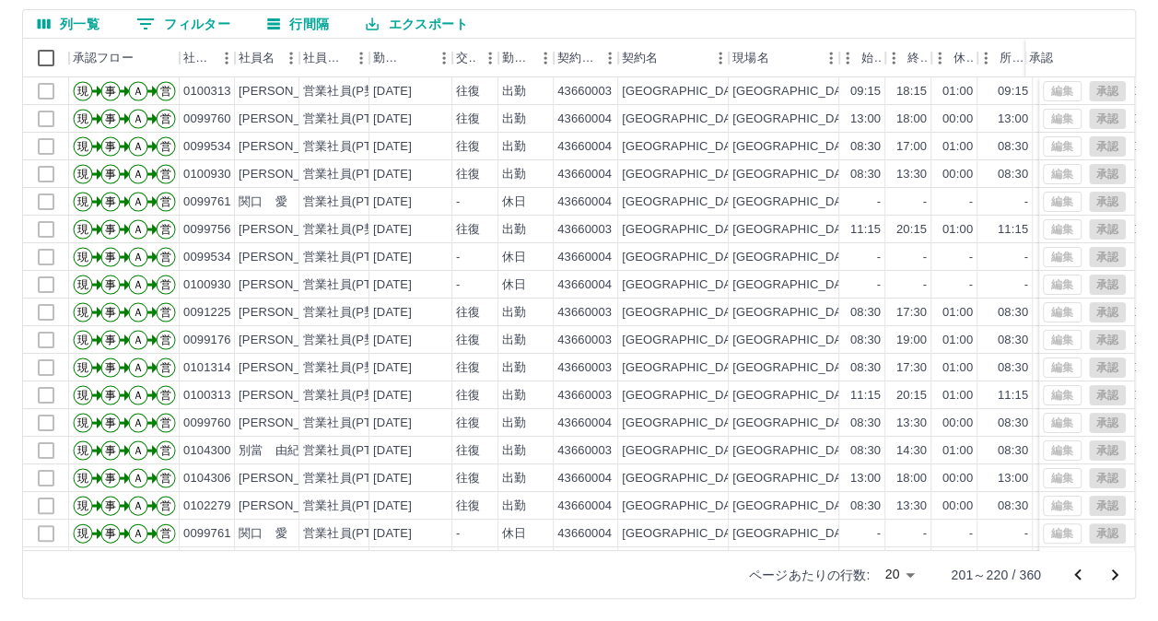
click at [1077, 569] on icon "前のページへ" at bounding box center [1078, 575] width 22 height 22
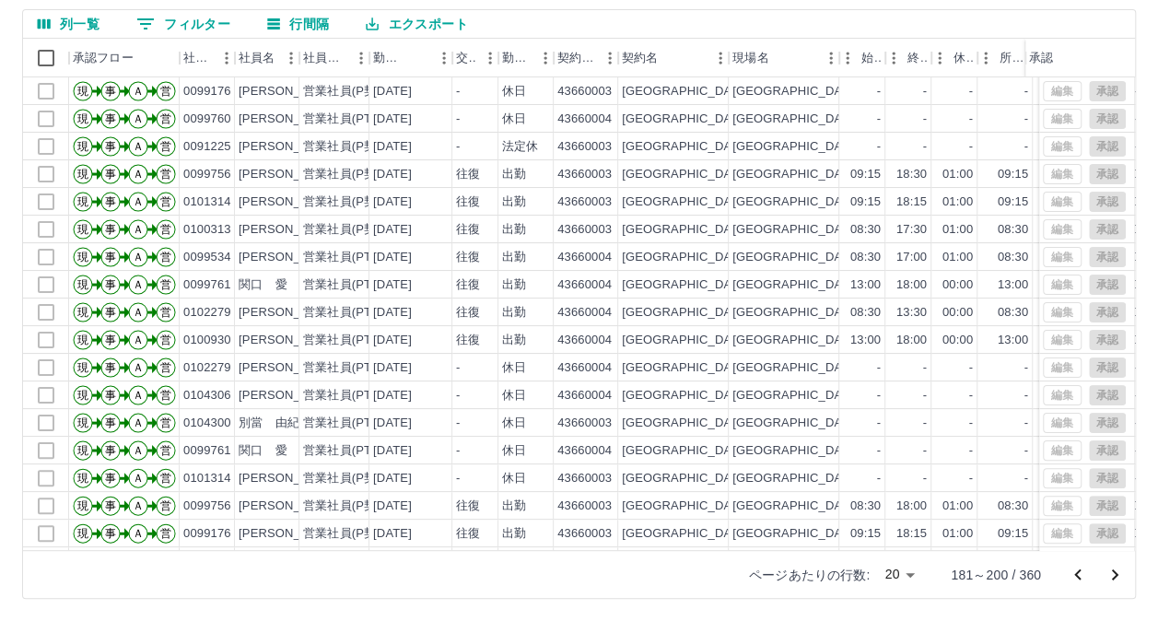
scroll to position [93, 0]
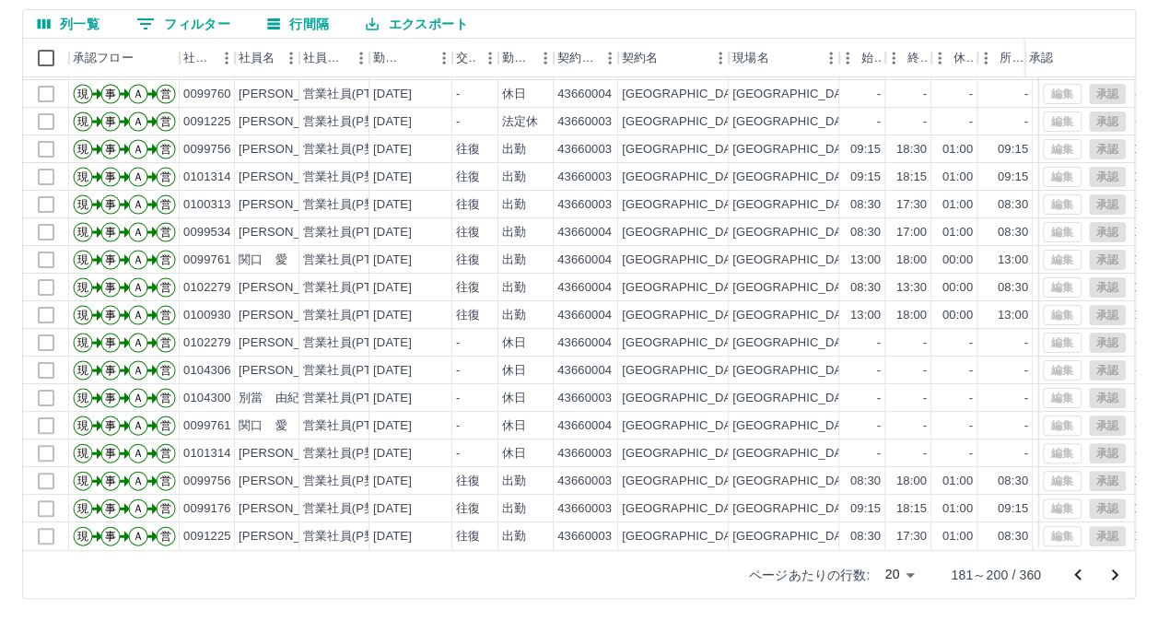
click at [1118, 574] on icon "次のページへ" at bounding box center [1115, 574] width 6 height 11
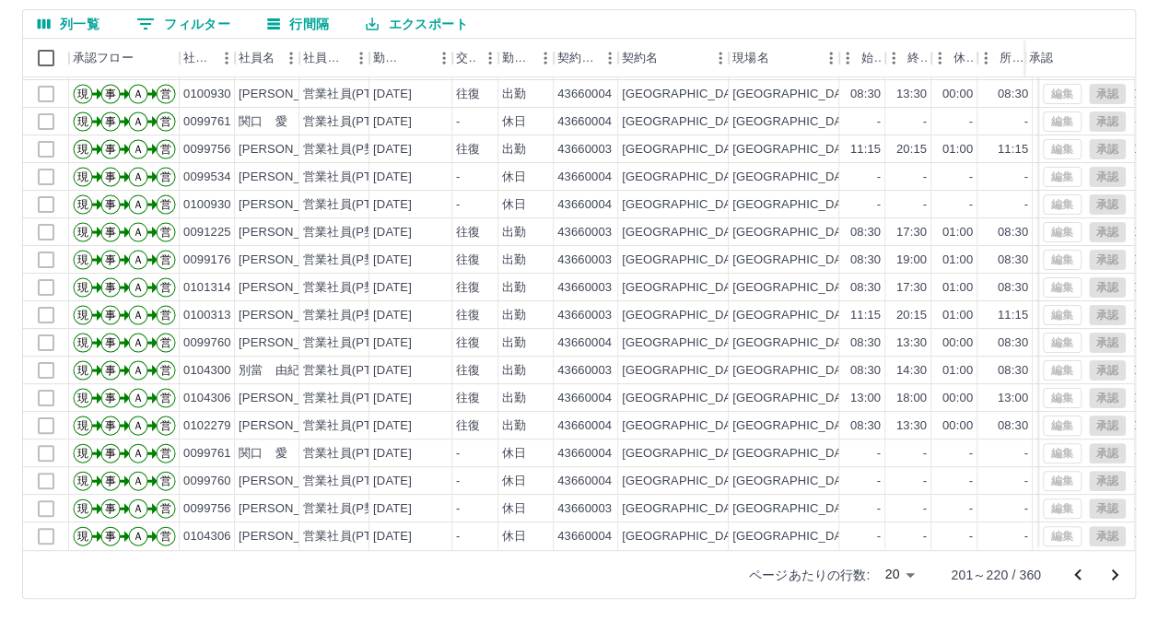
click at [1078, 572] on icon "前のページへ" at bounding box center [1078, 575] width 22 height 22
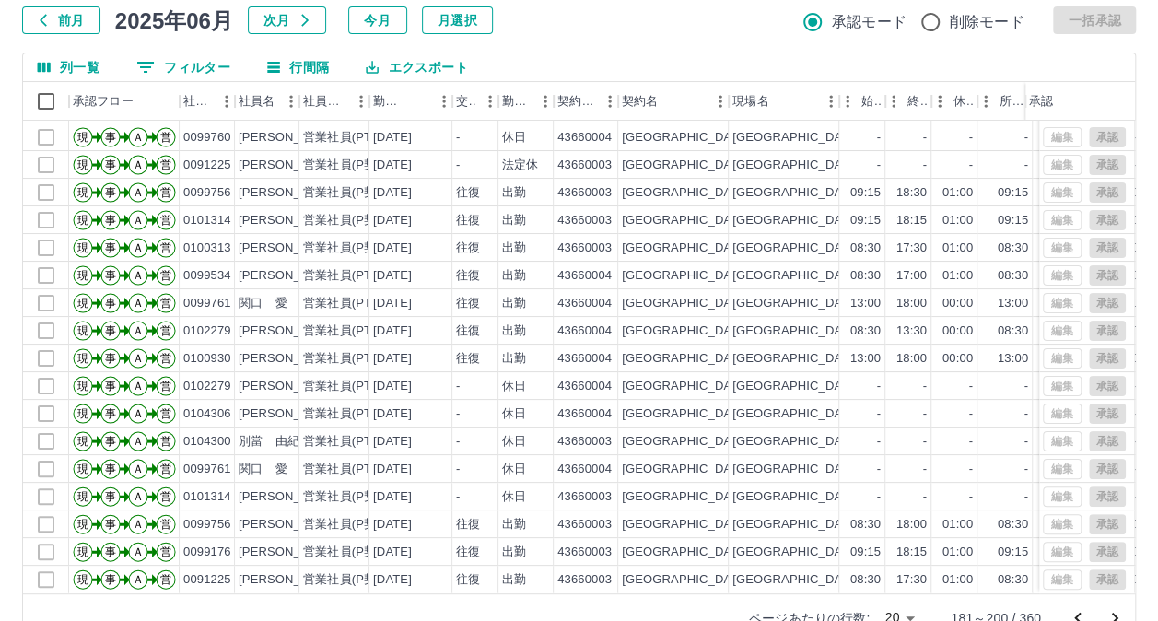
scroll to position [158, 0]
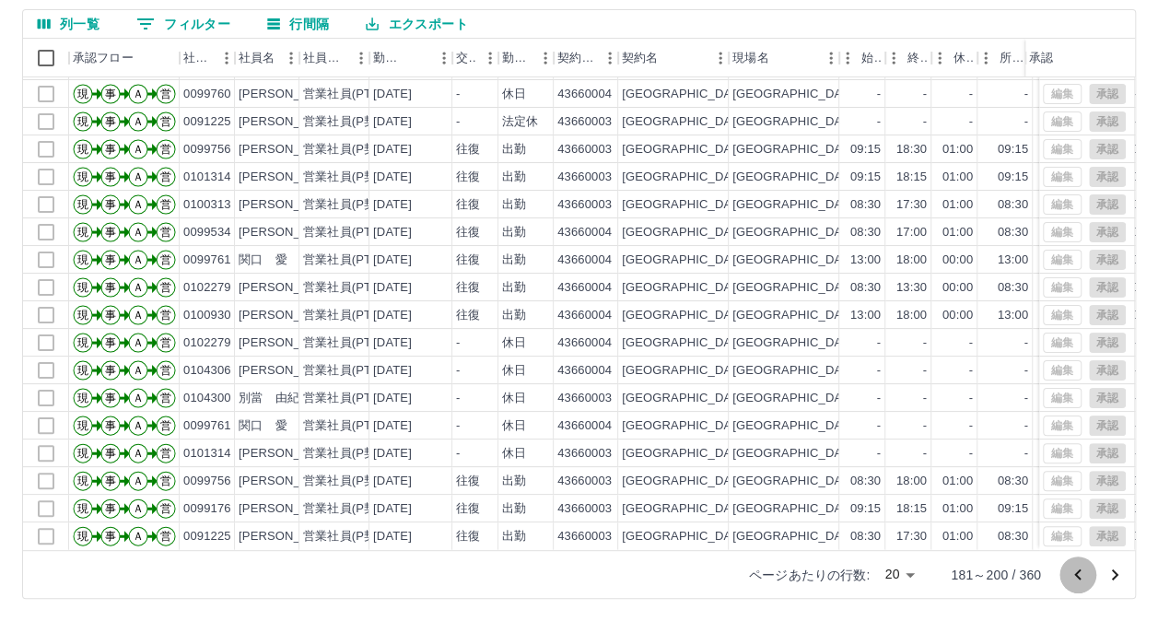
click at [1079, 569] on icon "前のページへ" at bounding box center [1077, 573] width 6 height 11
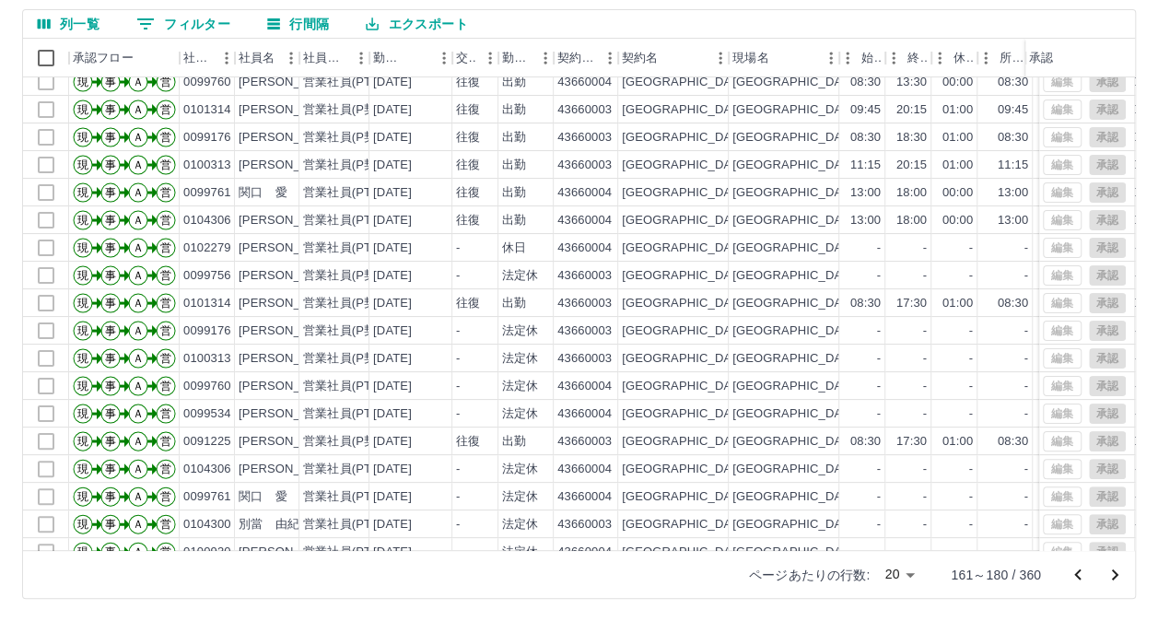
scroll to position [93, 0]
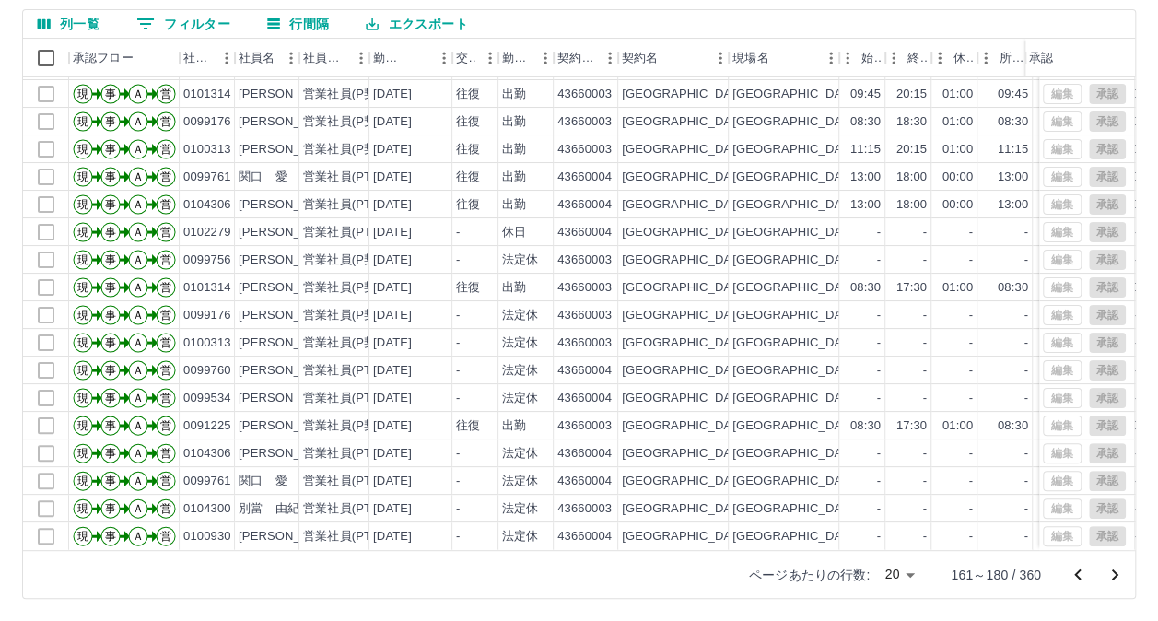
click at [1077, 568] on icon "前のページへ" at bounding box center [1078, 575] width 22 height 22
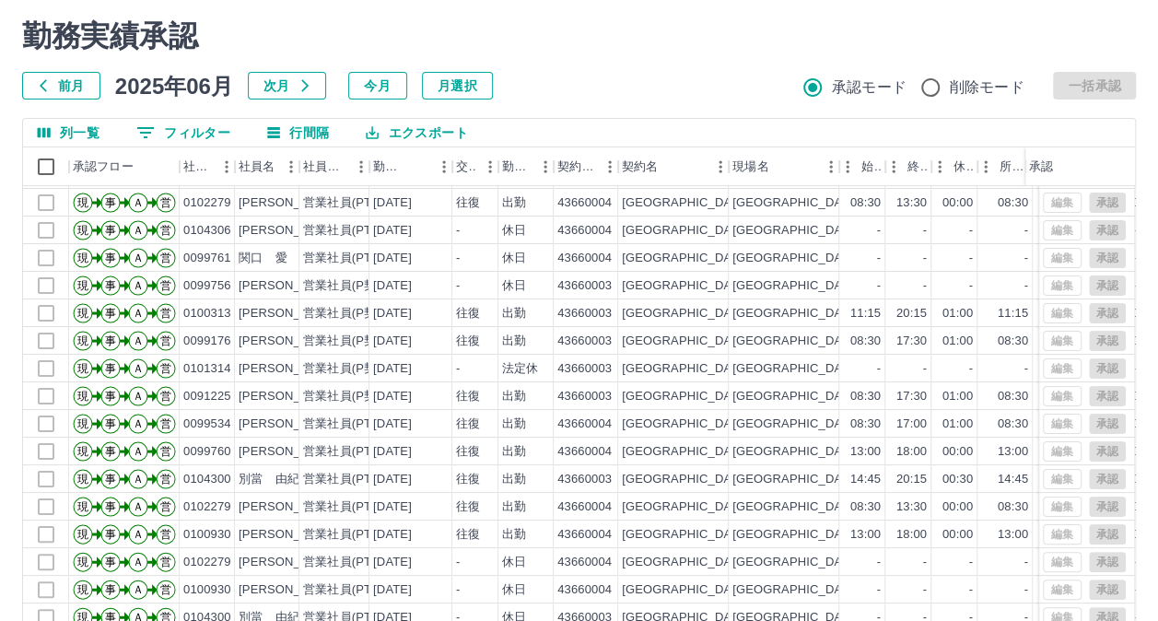
scroll to position [158, 0]
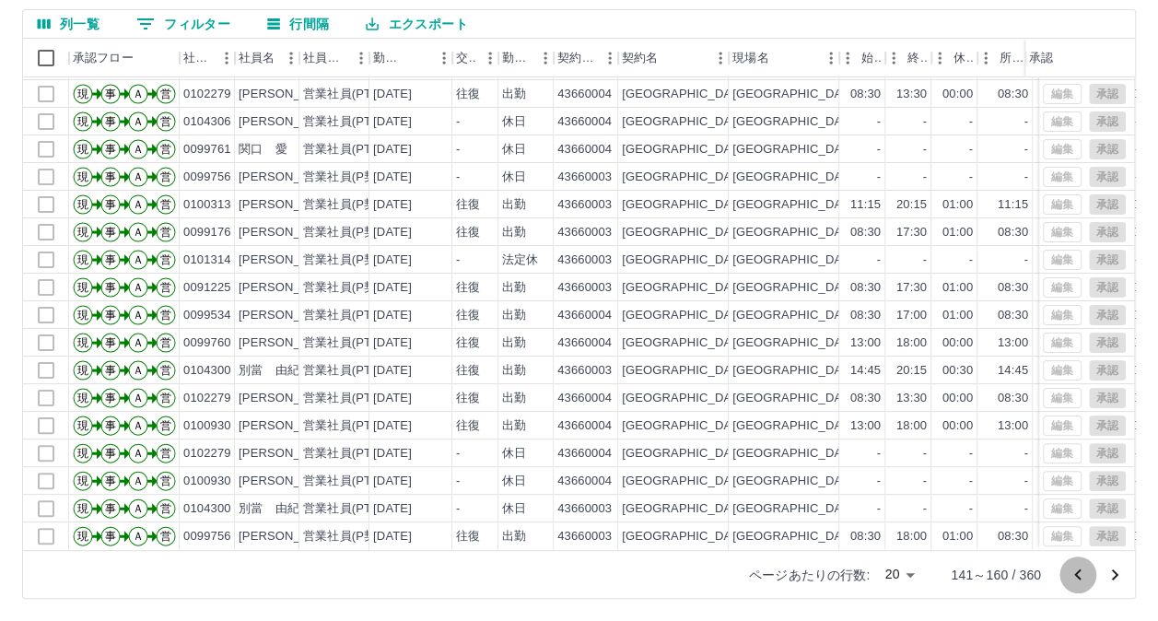
click at [1074, 575] on icon "前のページへ" at bounding box center [1078, 575] width 22 height 22
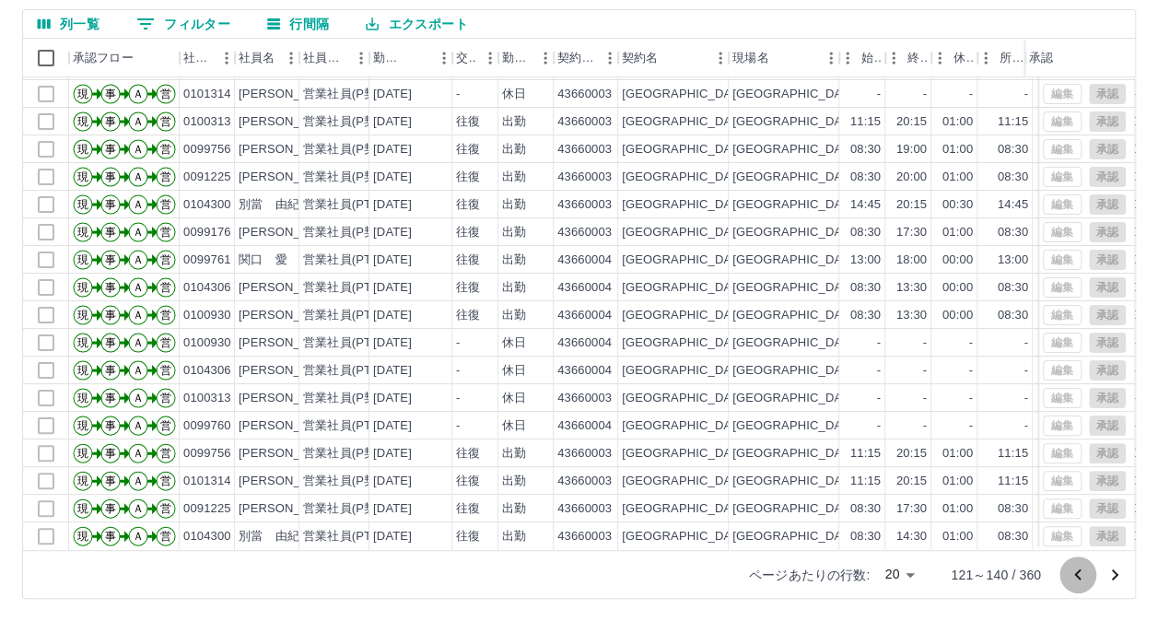
click at [1070, 579] on icon "前のページへ" at bounding box center [1078, 575] width 22 height 22
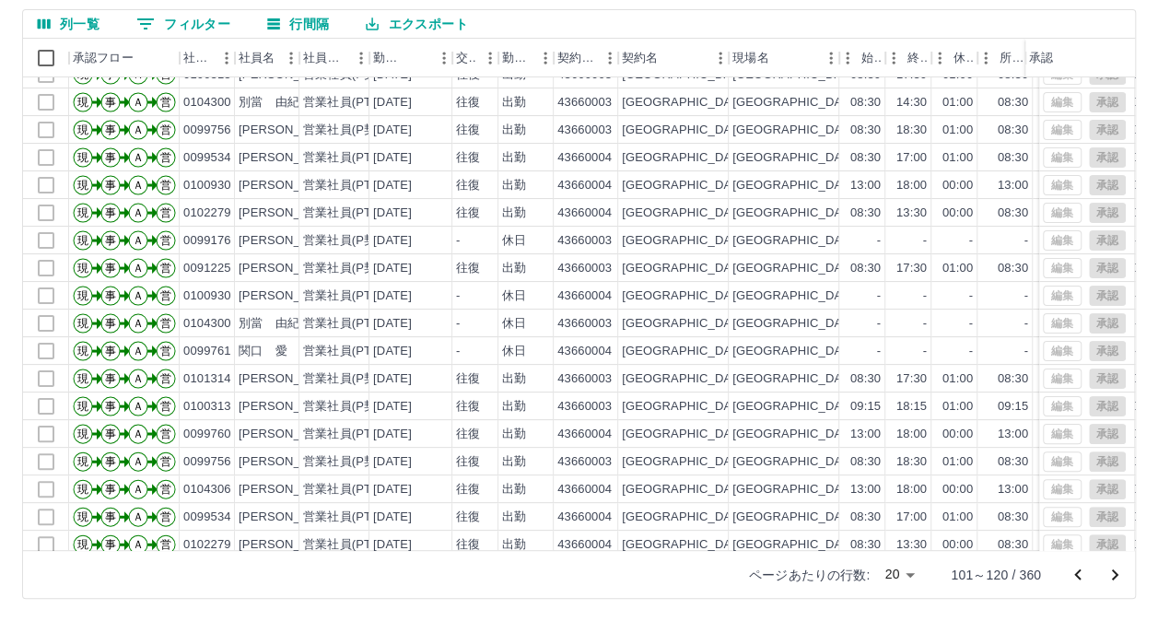
scroll to position [93, 0]
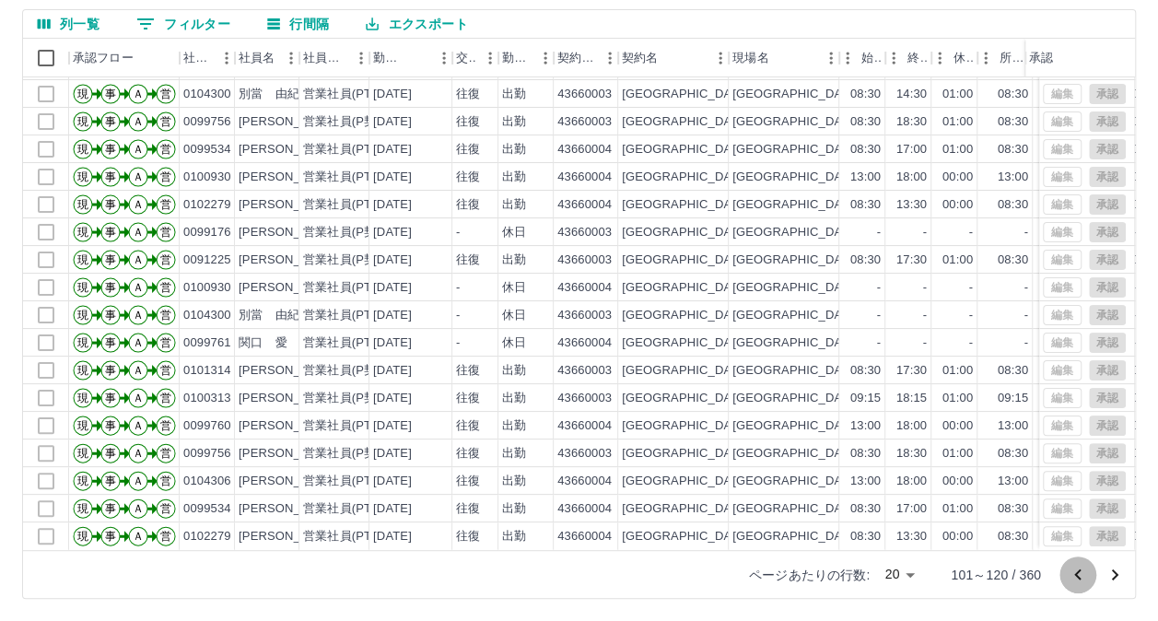
click at [1086, 573] on icon "前のページへ" at bounding box center [1078, 575] width 22 height 22
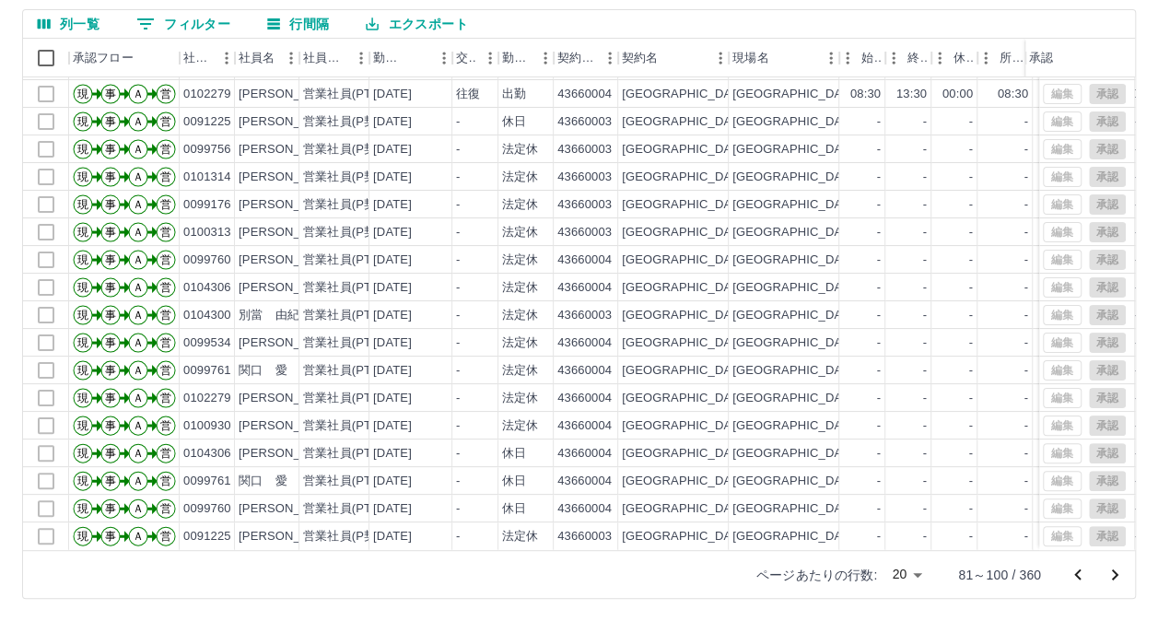
scroll to position [0, 0]
click at [1067, 568] on icon "前のページへ" at bounding box center [1078, 575] width 22 height 22
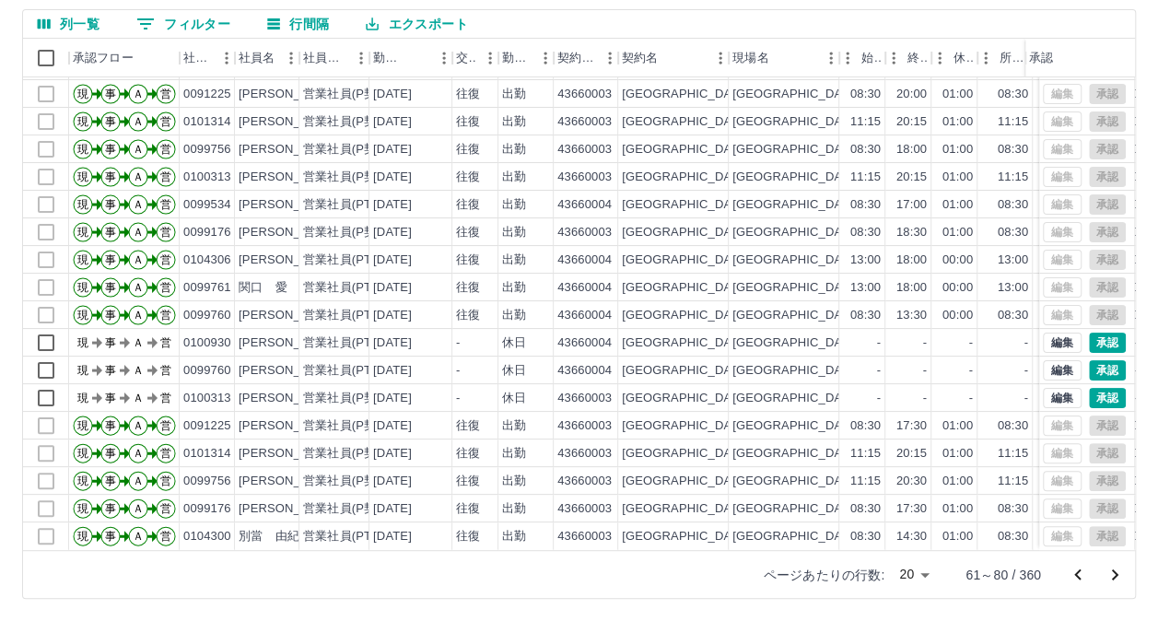
click at [1087, 581] on icon "前のページへ" at bounding box center [1078, 575] width 22 height 22
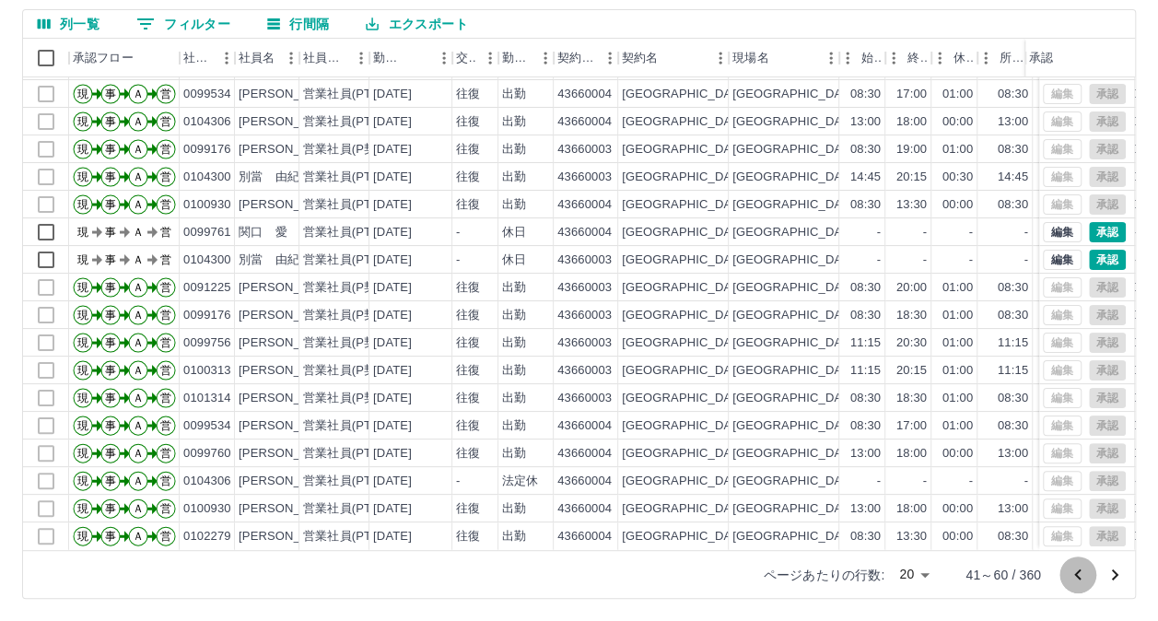
click at [1077, 577] on icon "前のページへ" at bounding box center [1077, 573] width 6 height 11
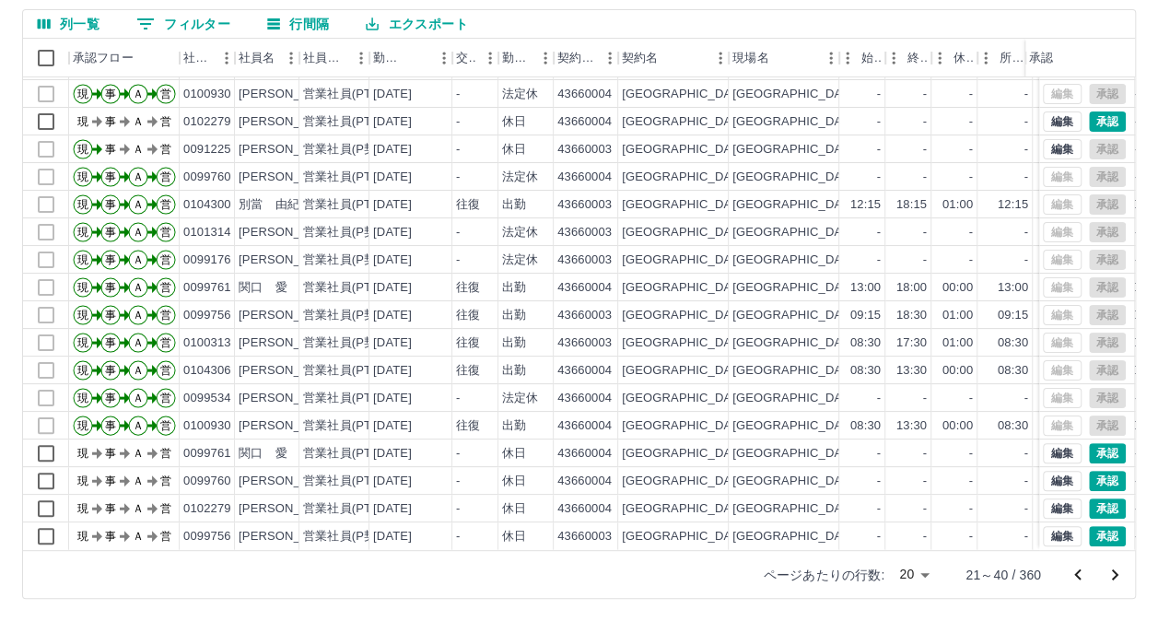
click at [1085, 569] on icon "前のページへ" at bounding box center [1078, 575] width 22 height 22
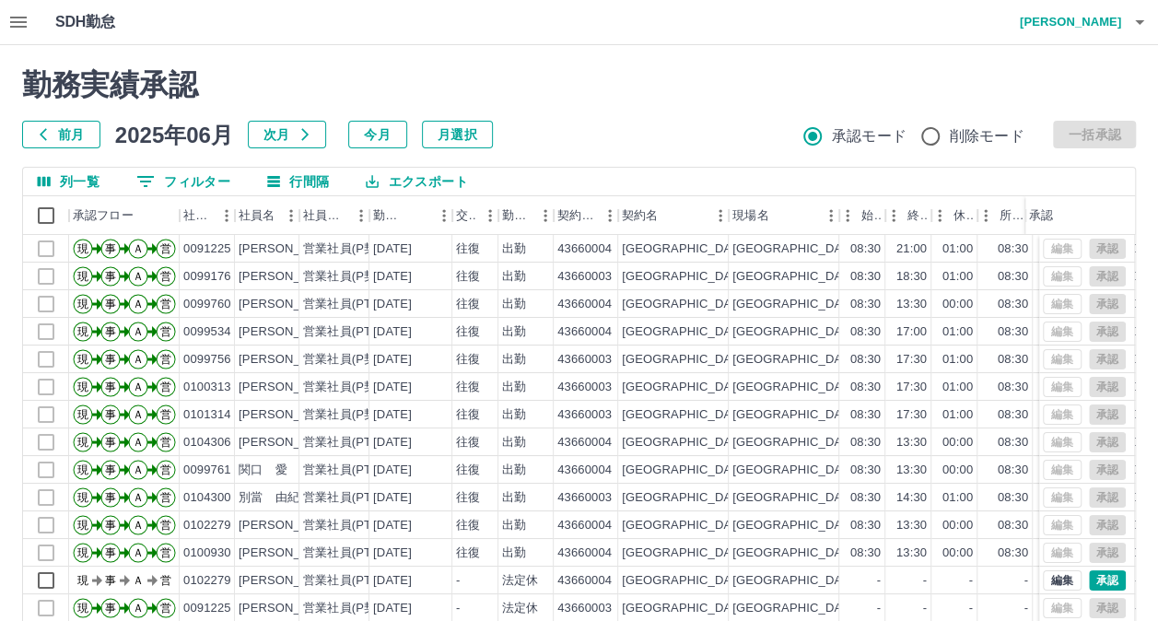
click at [273, 135] on button "次月" at bounding box center [287, 135] width 78 height 28
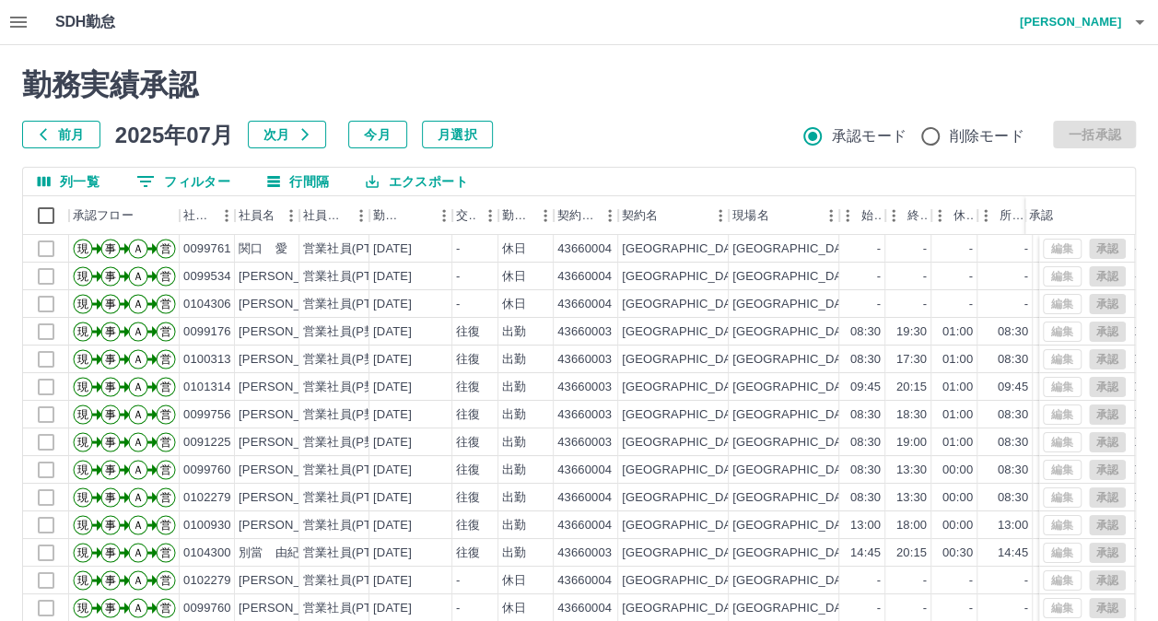
click at [291, 129] on button "次月" at bounding box center [287, 135] width 78 height 28
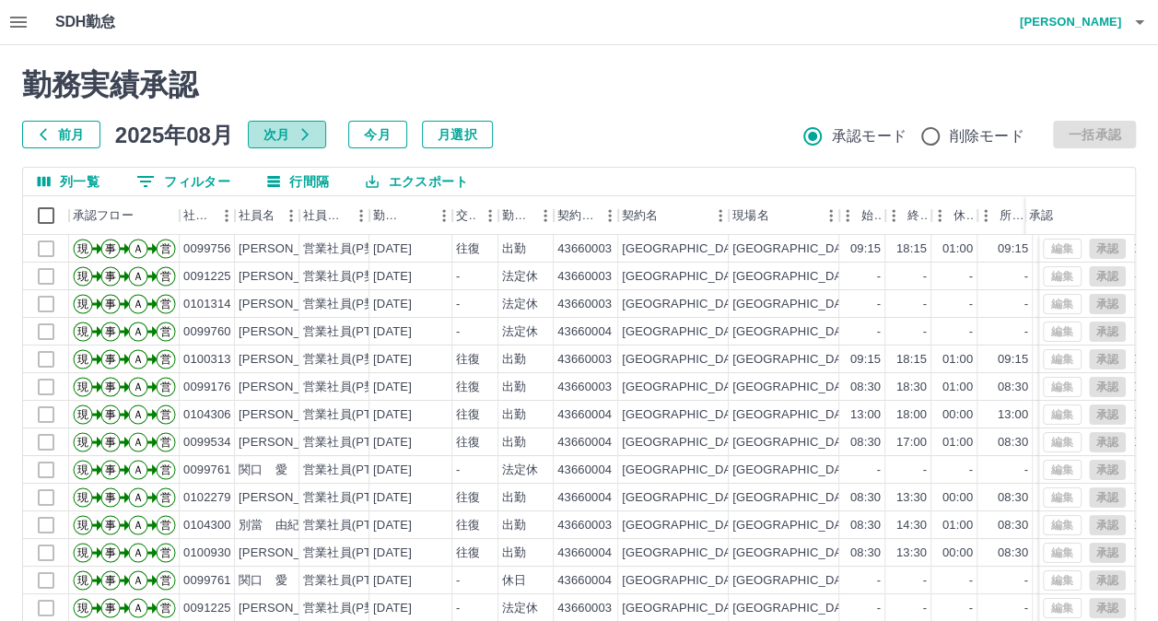
click at [291, 129] on button "次月" at bounding box center [287, 135] width 78 height 28
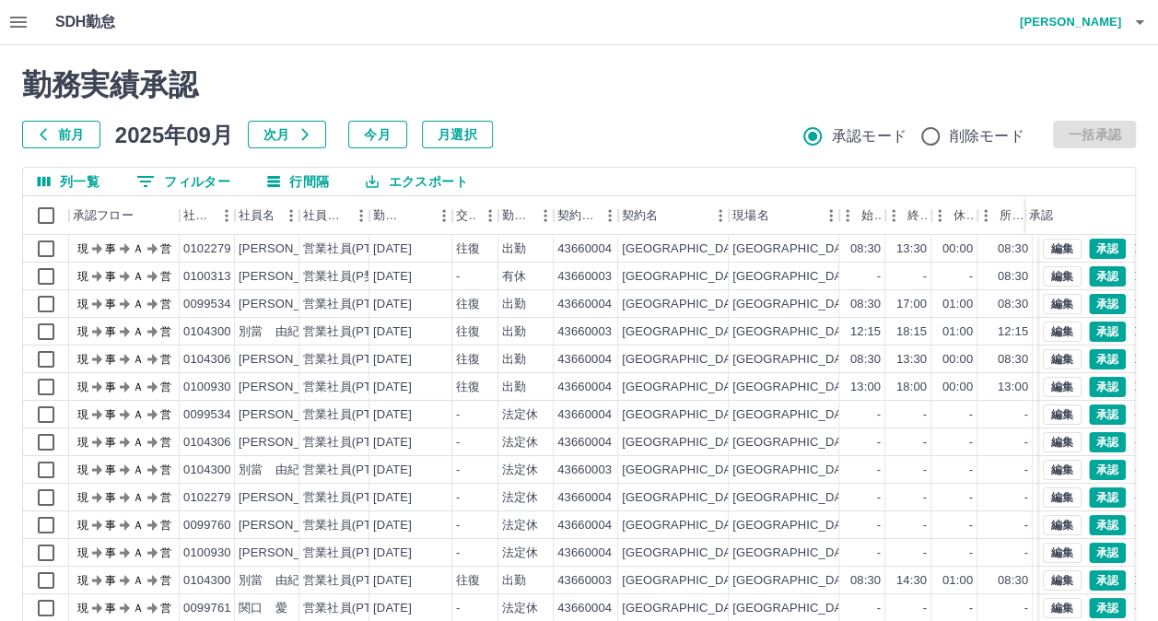
click at [26, 20] on icon "button" at bounding box center [18, 22] width 22 height 22
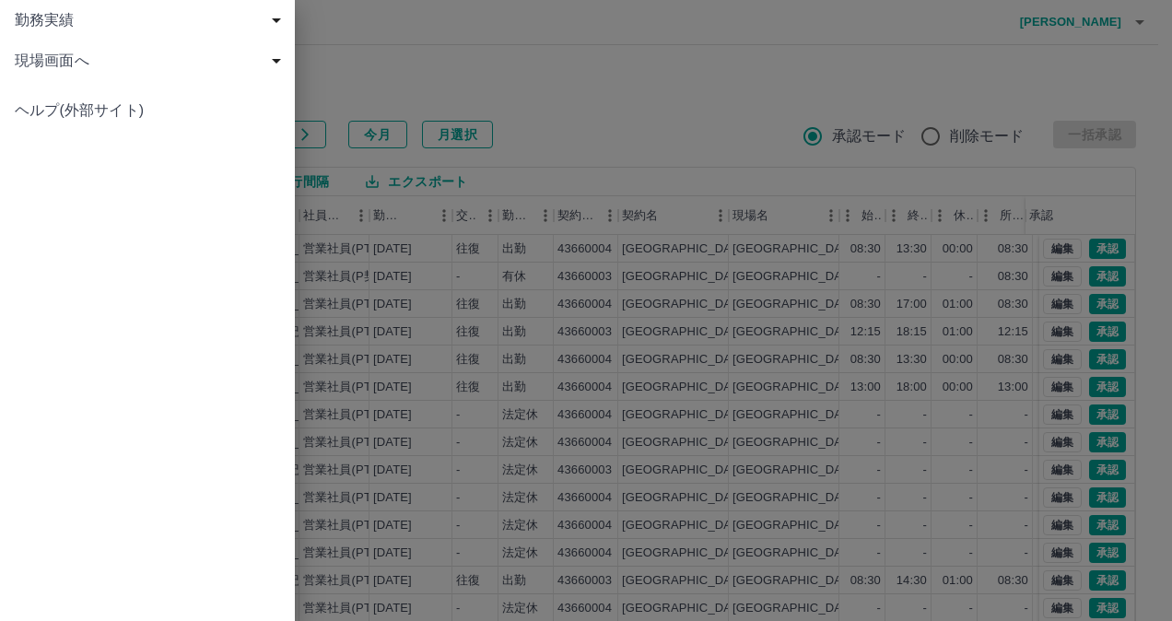
click at [107, 57] on span "現場画面へ" at bounding box center [151, 61] width 273 height 22
click at [88, 93] on span "現場画面へ" at bounding box center [156, 101] width 247 height 22
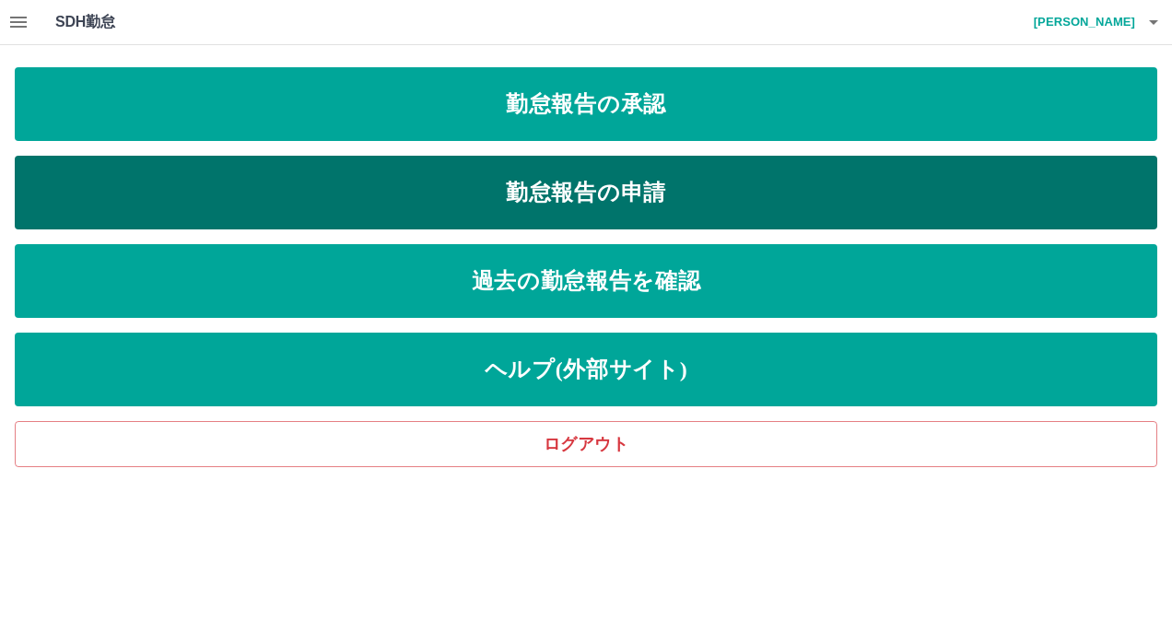
click at [612, 164] on link "勤怠報告の申請" at bounding box center [586, 193] width 1142 height 74
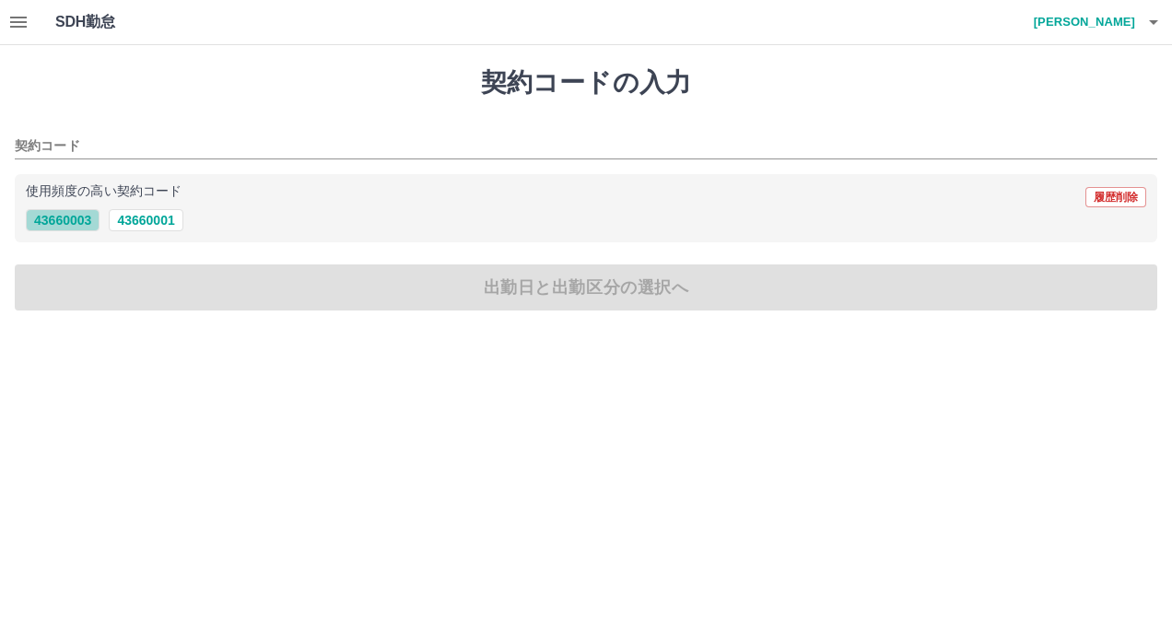
click at [81, 212] on button "43660003" at bounding box center [63, 220] width 74 height 22
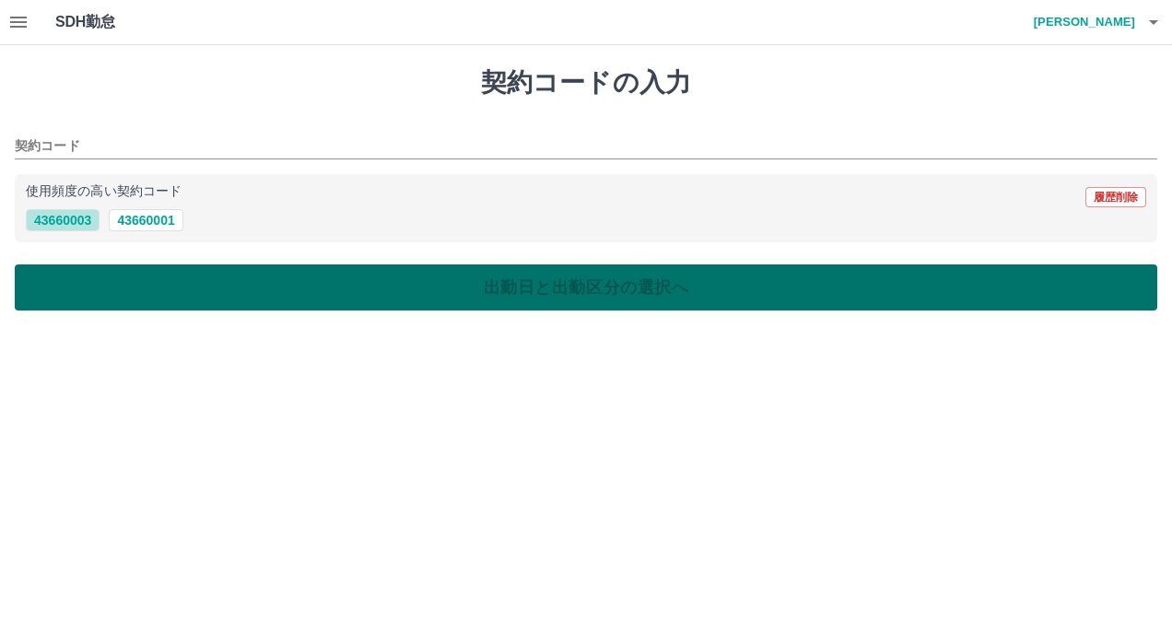
type input "********"
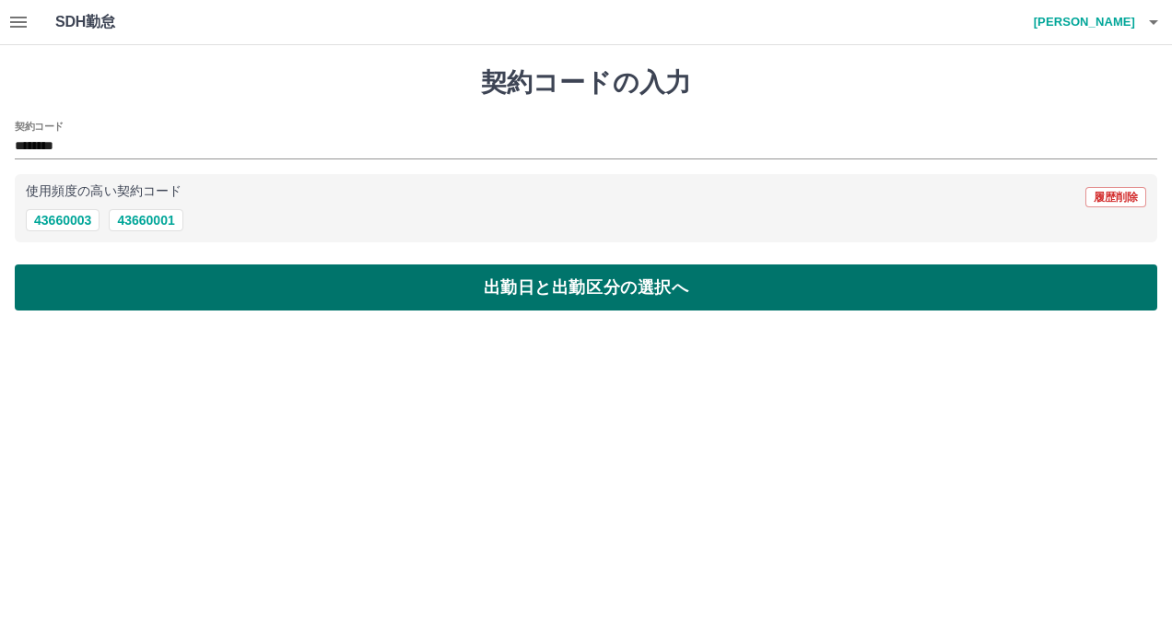
click at [181, 294] on button "出勤日と出勤区分の選択へ" at bounding box center [586, 287] width 1142 height 46
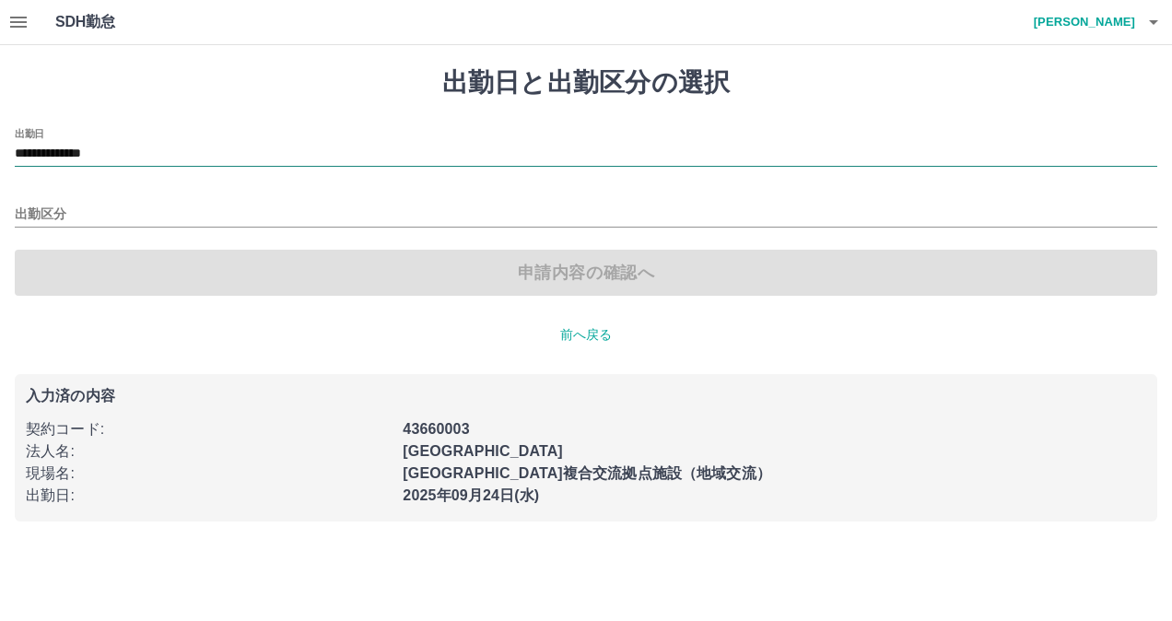
click at [179, 146] on input "**********" at bounding box center [586, 154] width 1142 height 23
click at [283, 111] on div "**********" at bounding box center [586, 294] width 1172 height 498
click at [200, 149] on input "**********" at bounding box center [586, 154] width 1142 height 23
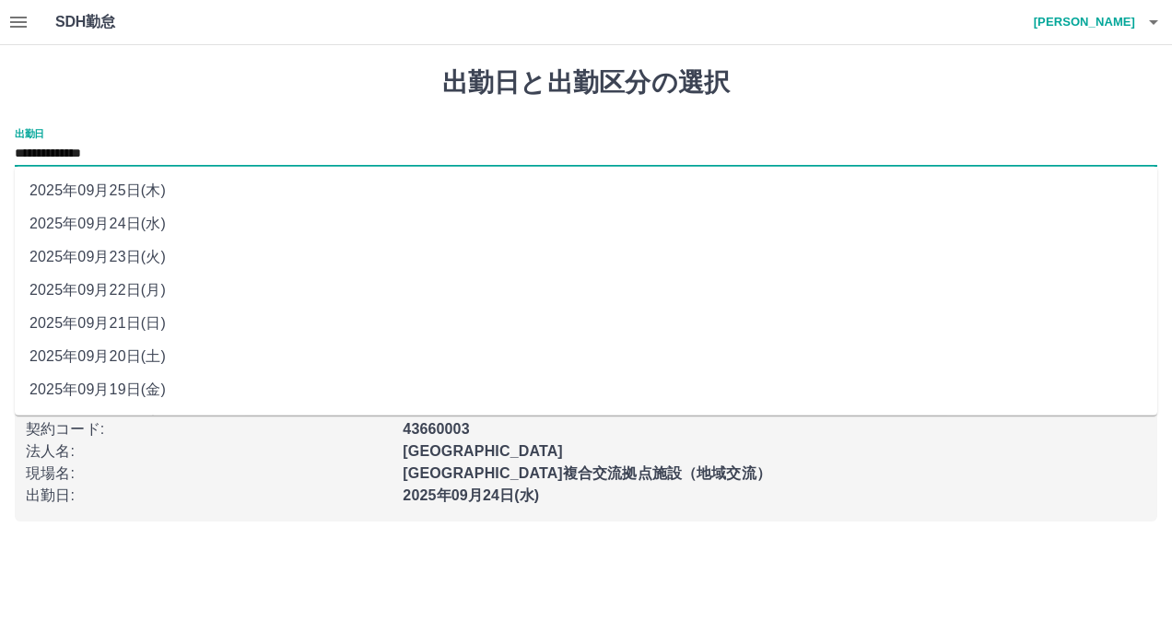
click at [268, 119] on div "**********" at bounding box center [586, 294] width 1172 height 498
